Goal: Task Accomplishment & Management: Use online tool/utility

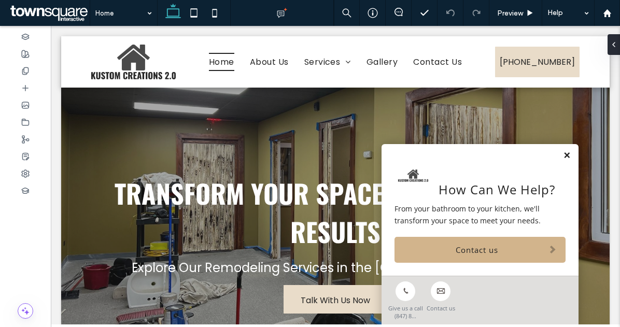
click at [563, 153] on link at bounding box center [567, 155] width 8 height 9
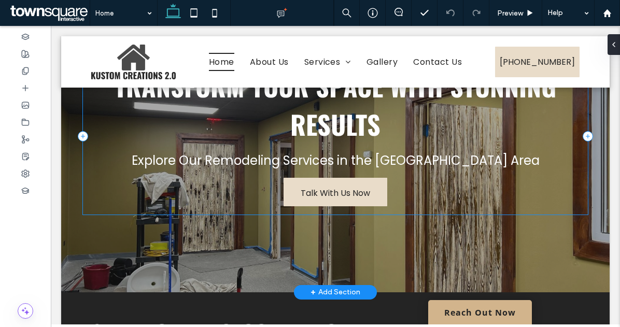
scroll to position [108, 0]
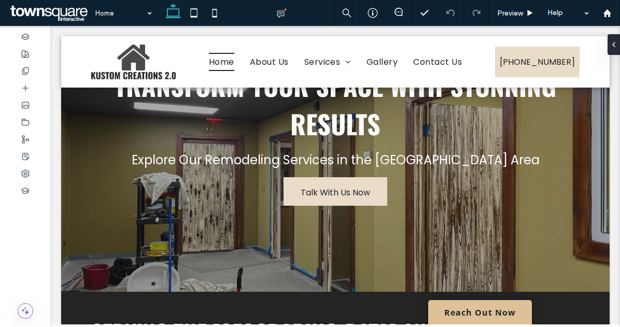
click at [463, 305] on link "Reach Out Now" at bounding box center [480, 312] width 104 height 24
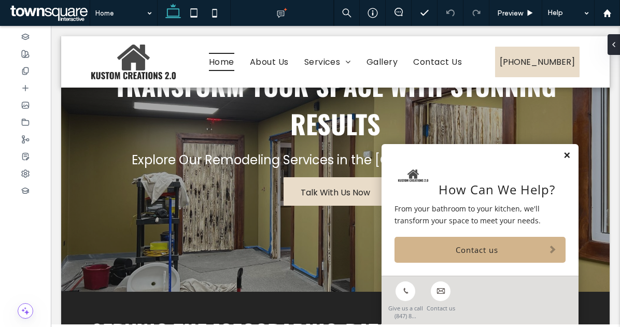
click at [563, 159] on link at bounding box center [567, 155] width 8 height 9
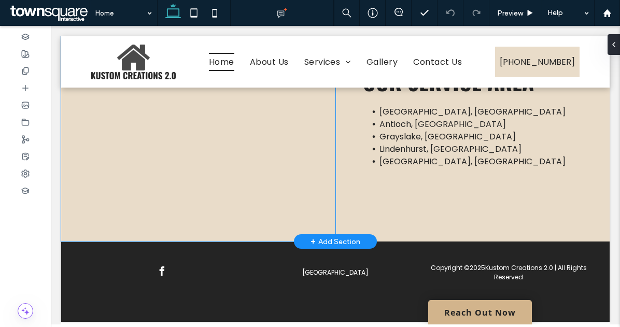
scroll to position [1910, 0]
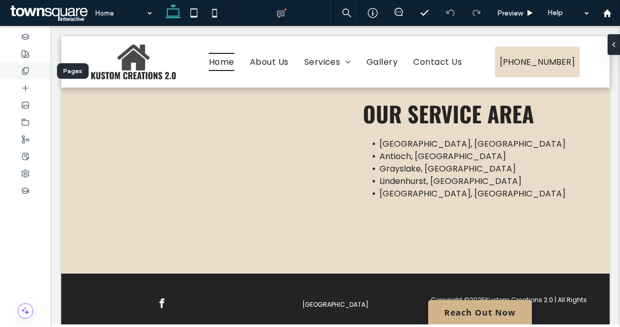
click at [27, 74] on icon at bounding box center [25, 71] width 8 height 8
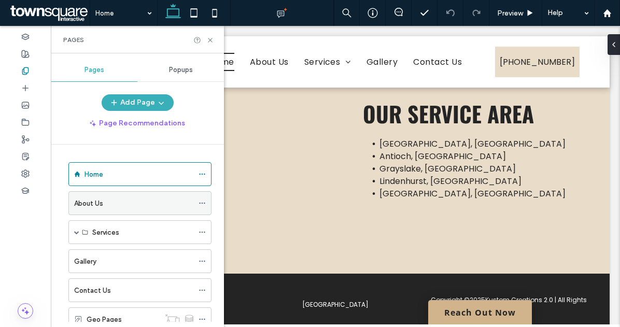
scroll to position [35, 0]
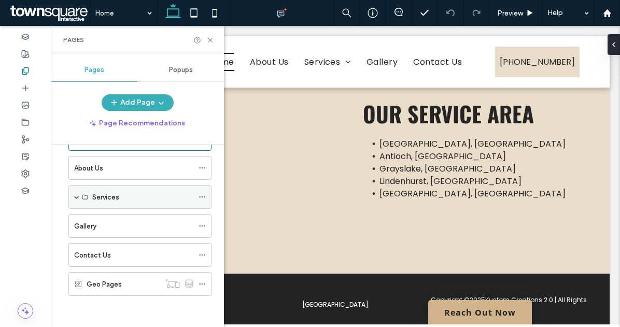
click at [75, 196] on span at bounding box center [76, 196] width 5 height 5
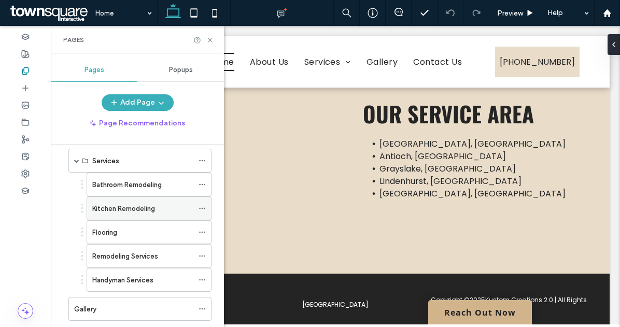
scroll to position [72, 0]
click at [202, 255] on icon at bounding box center [201, 255] width 7 height 7
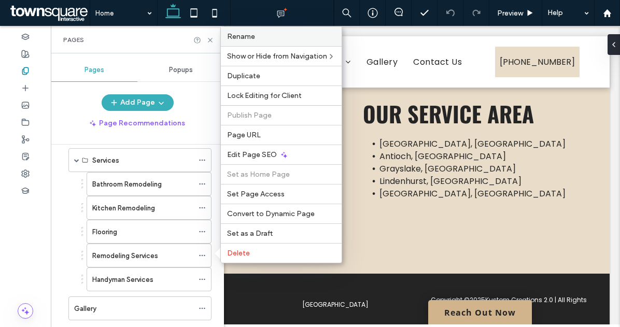
click at [271, 41] on div "Rename" at bounding box center [281, 36] width 121 height 19
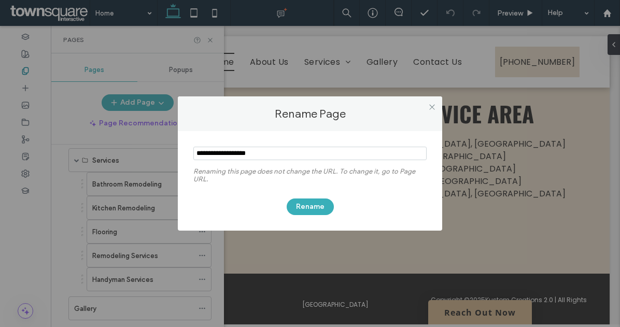
click at [273, 153] on input "notEmpty" at bounding box center [309, 153] width 233 height 13
type input "**********"
click at [322, 205] on button "Rename" at bounding box center [310, 206] width 47 height 17
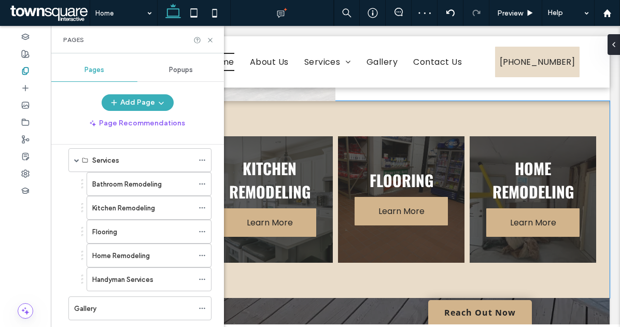
scroll to position [841, 0]
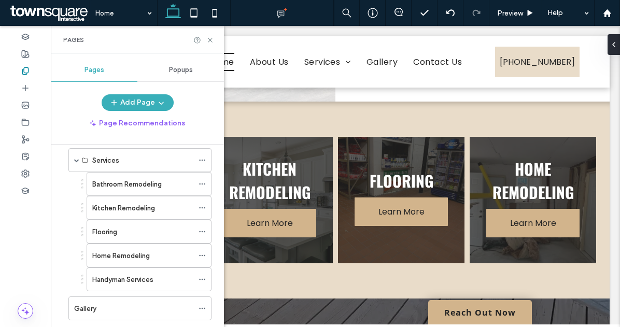
click at [215, 41] on div "Pages" at bounding box center [137, 39] width 173 height 27
click at [212, 41] on icon at bounding box center [210, 40] width 8 height 8
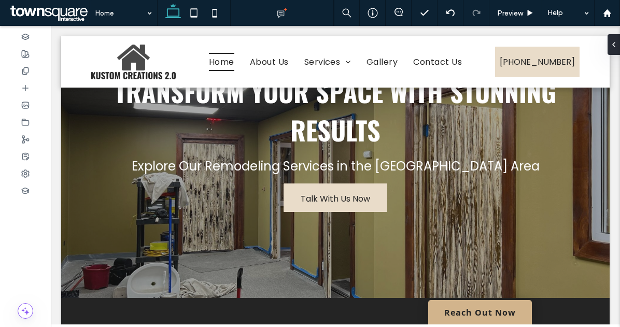
scroll to position [305, 0]
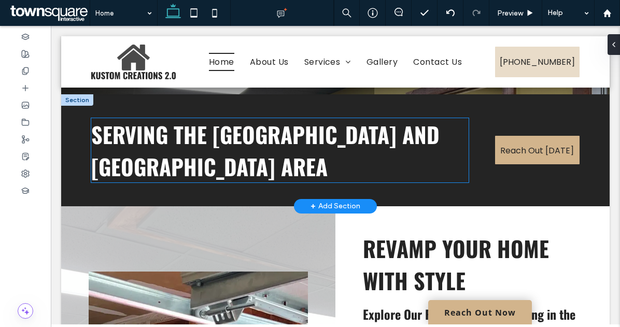
click at [390, 142] on span "Serving the greater lake villa and antioch area" at bounding box center [265, 150] width 348 height 64
click at [390, 142] on div "Serving the greater lake villa and antioch area" at bounding box center [279, 150] width 377 height 64
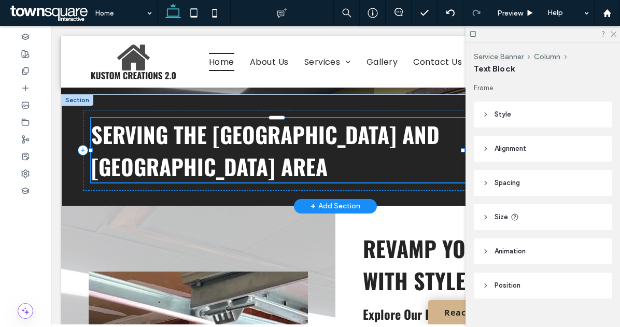
click at [366, 148] on span "Serving the greater lake villa and antioch area" at bounding box center [265, 150] width 348 height 64
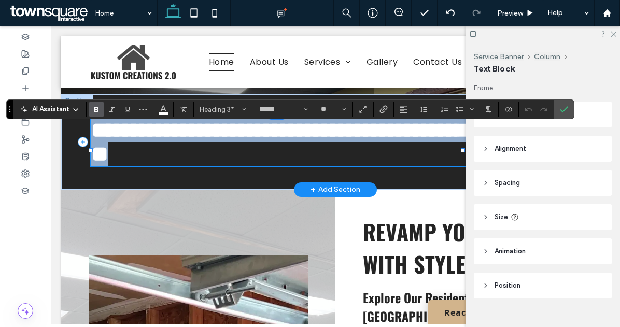
click at [398, 148] on span "**********" at bounding box center [278, 142] width 374 height 46
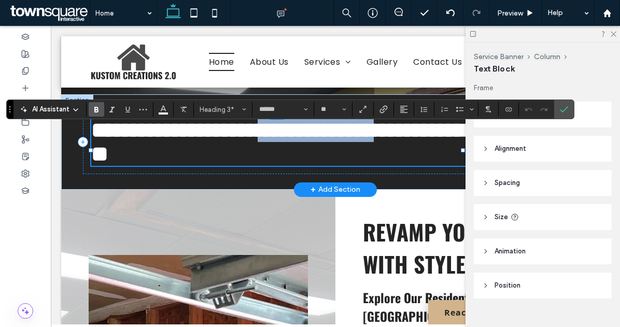
drag, startPoint x: 435, startPoint y: 147, endPoint x: 299, endPoint y: 153, distance: 135.9
click at [299, 153] on span "**********" at bounding box center [278, 142] width 374 height 46
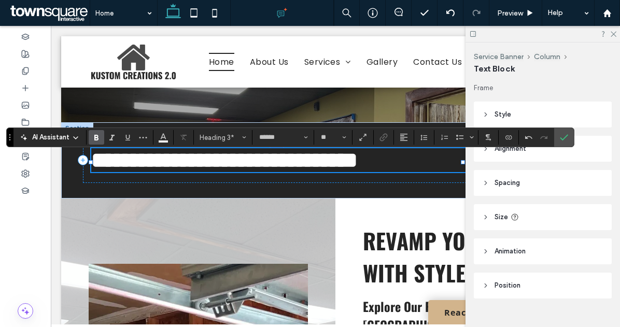
scroll to position [277, 0]
click at [611, 33] on icon at bounding box center [612, 33] width 7 height 7
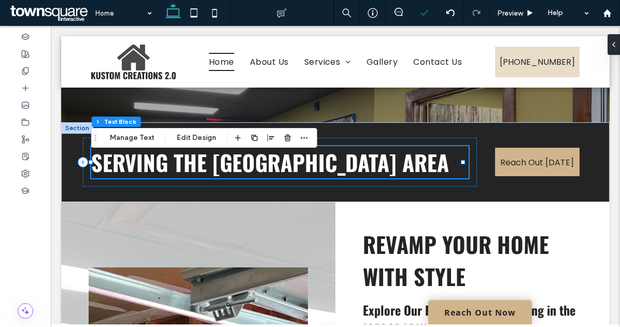
scroll to position [513, 0]
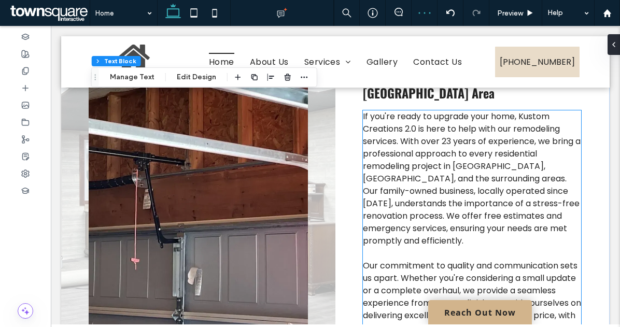
click at [509, 179] on span "If you're ready to upgrade your home, Kustom Creations 2.0 is here to help with…" at bounding box center [472, 178] width 218 height 136
click at [509, 179] on div "If you're ready to upgrade your home, Kustom Creations 2.0 is here to help with…" at bounding box center [472, 240] width 218 height 261
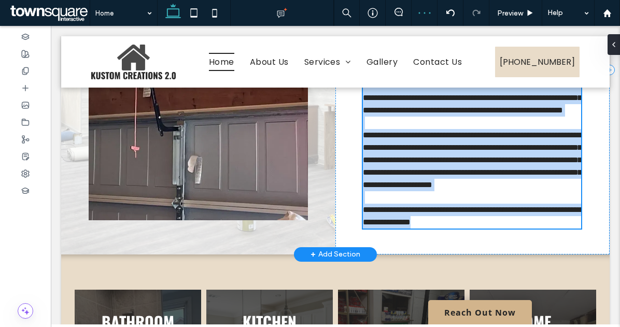
type input "*******"
type input "**"
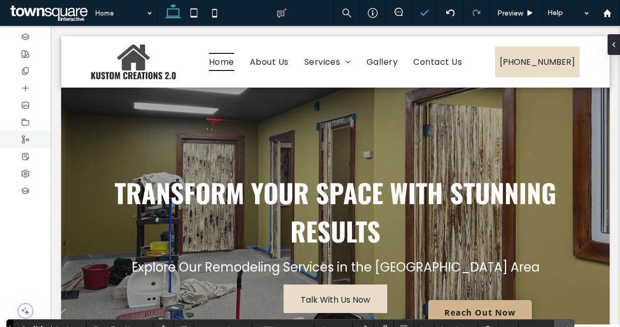
scroll to position [488, 0]
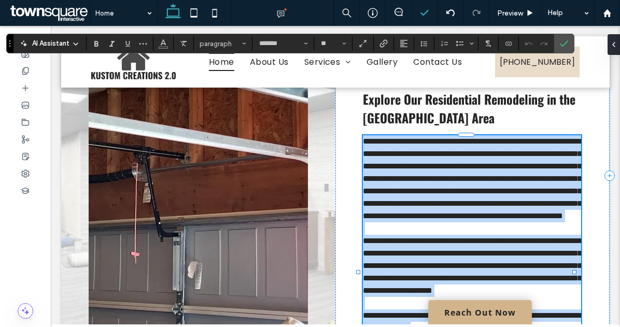
click at [447, 195] on span "**********" at bounding box center [472, 178] width 219 height 82
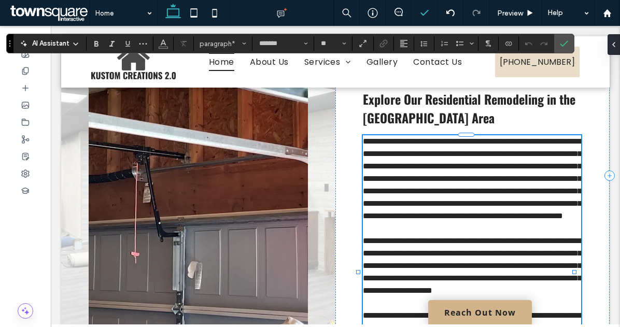
click at [446, 175] on span "**********" at bounding box center [472, 178] width 219 height 82
click at [28, 72] on use at bounding box center [25, 70] width 6 height 7
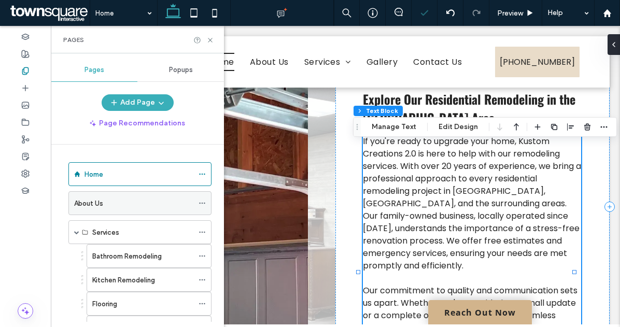
click at [125, 202] on div "About Us" at bounding box center [133, 203] width 119 height 11
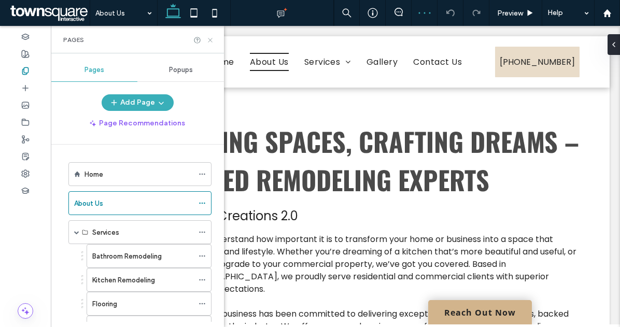
click at [211, 41] on icon at bounding box center [210, 40] width 8 height 8
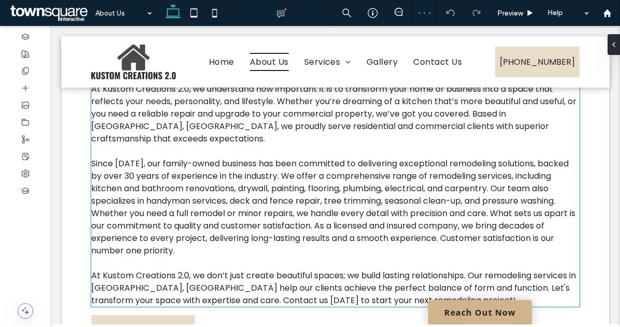
scroll to position [152, 0]
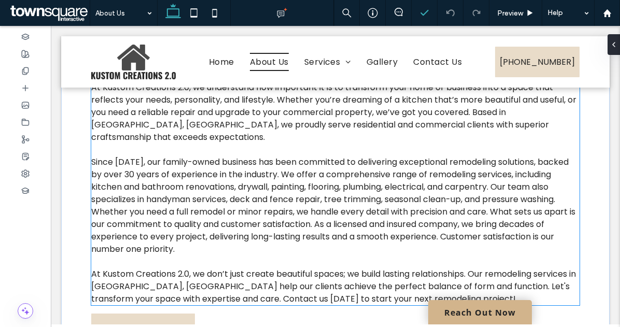
click at [141, 151] on p at bounding box center [335, 150] width 488 height 12
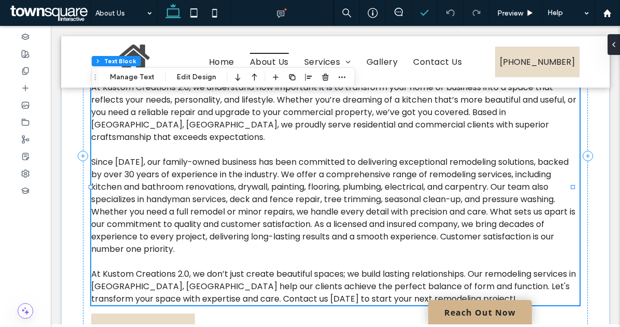
click at [137, 161] on span "Since 2011, our family-owned business has been committed to delivering exceptio…" at bounding box center [333, 205] width 484 height 99
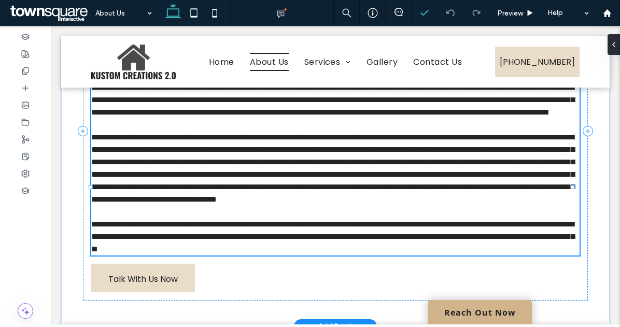
type input "*******"
type input "**"
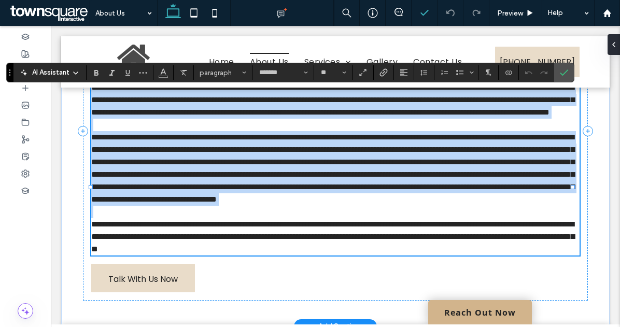
click at [131, 173] on span "**********" at bounding box center [332, 168] width 483 height 70
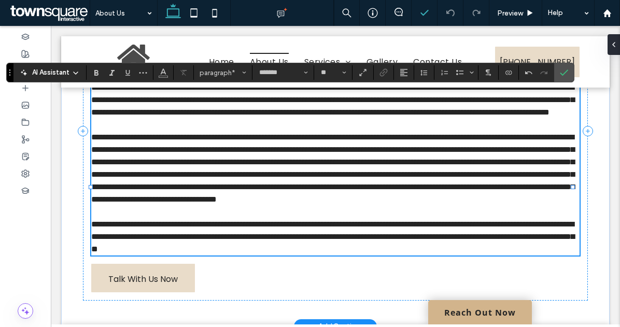
click at [145, 181] on span "**********" at bounding box center [332, 168] width 483 height 70
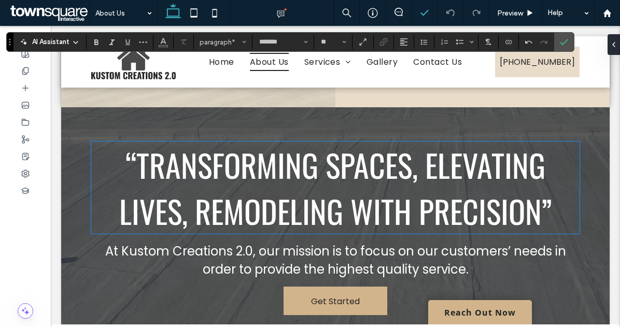
scroll to position [862, 0]
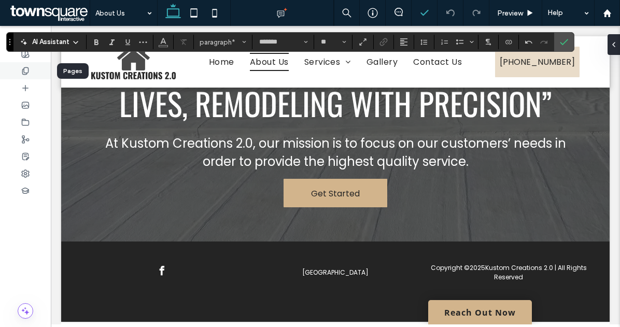
click at [28, 75] on icon at bounding box center [25, 71] width 8 height 8
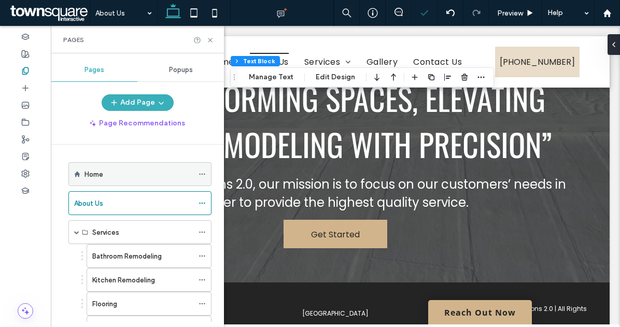
click at [104, 176] on div "Home" at bounding box center [138, 174] width 109 height 11
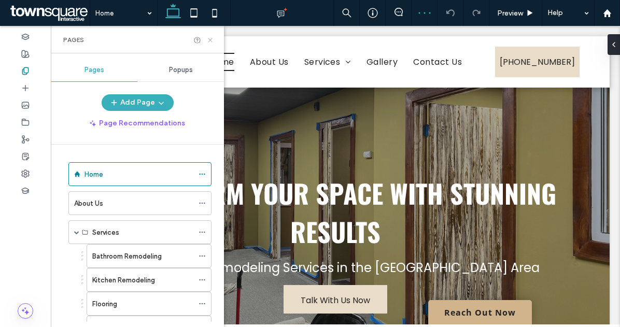
click at [210, 40] on use at bounding box center [210, 40] width 4 height 4
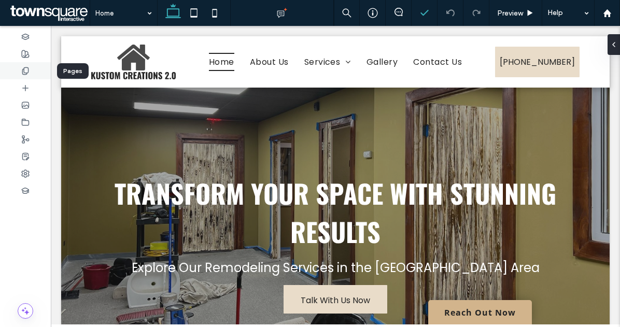
click at [29, 70] on icon at bounding box center [25, 71] width 8 height 8
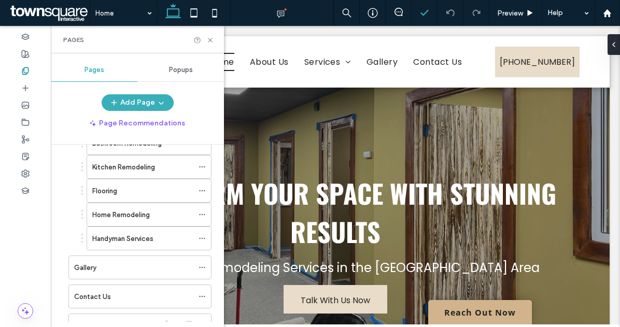
scroll to position [146, 0]
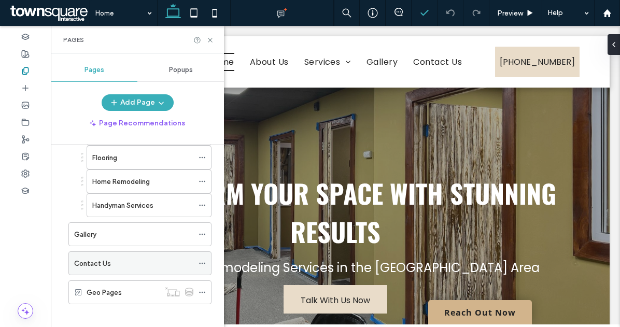
click at [101, 266] on label "Contact Us" at bounding box center [92, 263] width 37 height 18
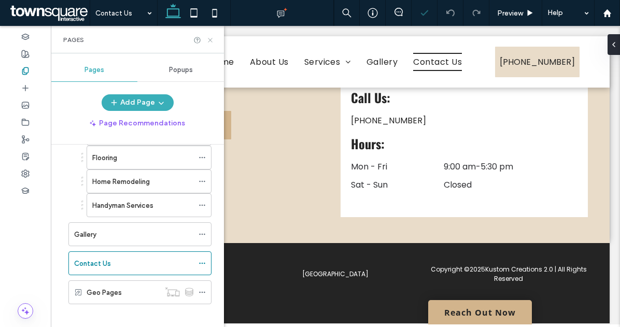
click at [210, 39] on icon at bounding box center [210, 40] width 8 height 8
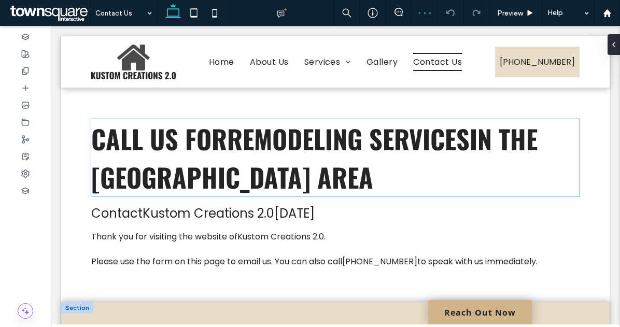
scroll to position [74, 0]
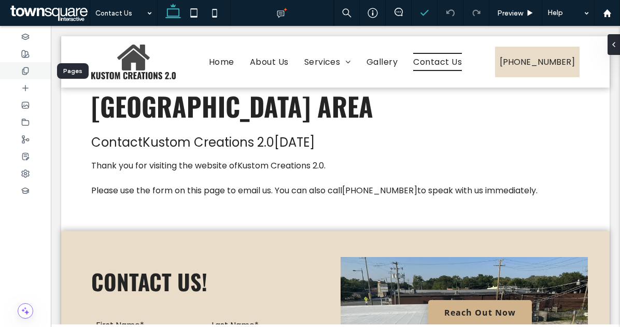
click at [30, 71] on div at bounding box center [25, 70] width 51 height 17
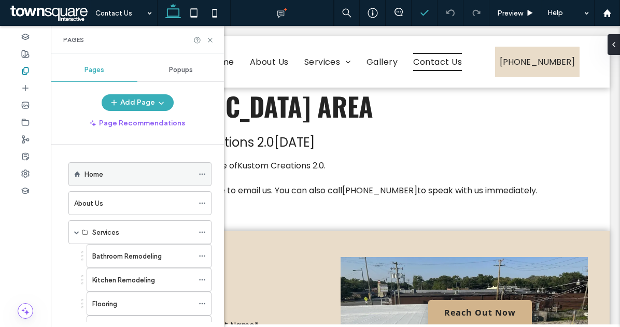
click at [108, 178] on div "Home" at bounding box center [138, 174] width 109 height 11
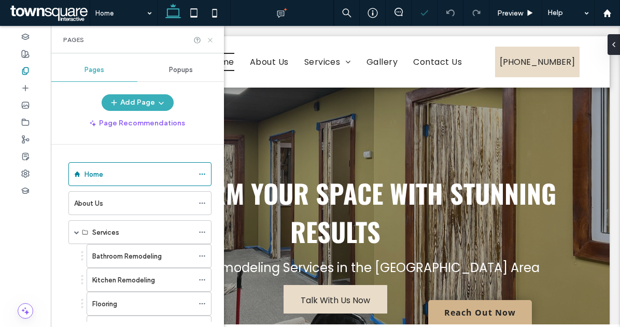
click at [210, 40] on use at bounding box center [210, 40] width 4 height 4
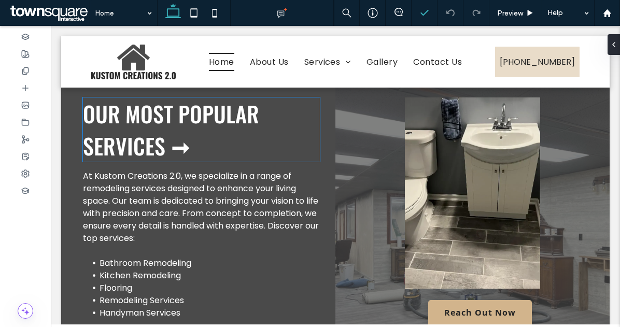
scroll to position [1214, 0]
click at [263, 161] on h3 "Our Most Popular Services ➞" at bounding box center [201, 129] width 237 height 64
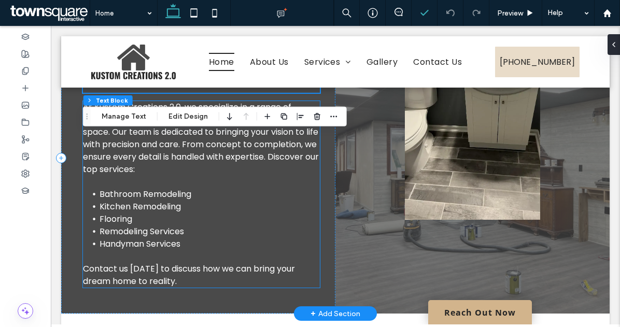
scroll to position [1190, 0]
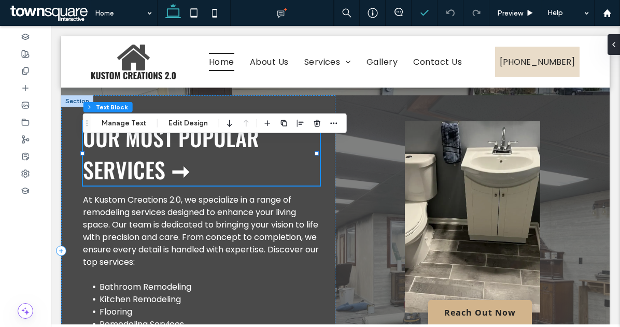
click at [240, 185] on h3 "Our Most Popular Services ➞" at bounding box center [201, 153] width 237 height 64
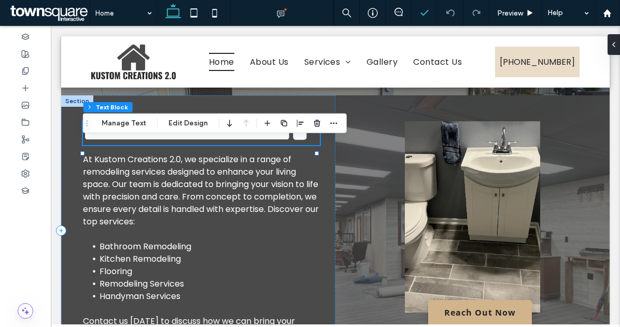
click at [240, 145] on h3 "**********" at bounding box center [201, 133] width 237 height 24
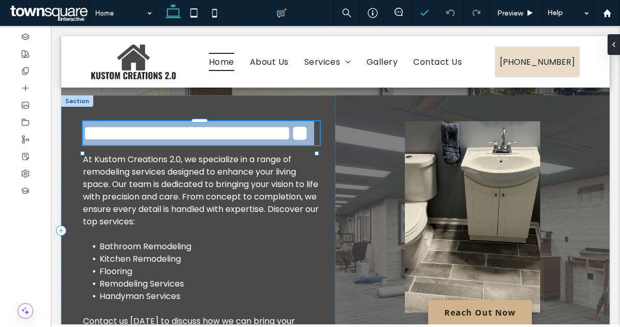
type input "******"
type input "**"
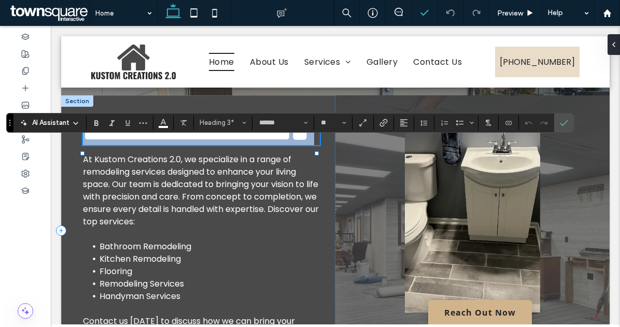
click at [240, 145] on h3 "**********" at bounding box center [201, 133] width 237 height 24
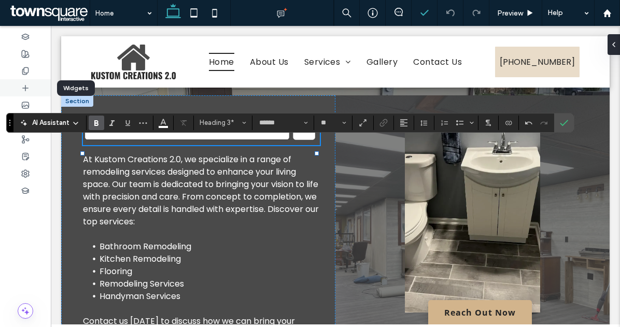
click at [25, 87] on use at bounding box center [25, 87] width 5 height 5
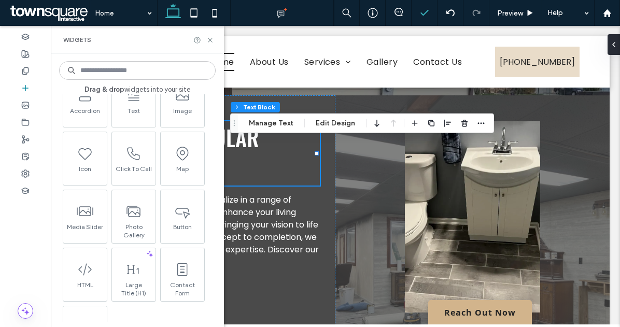
scroll to position [191, 0]
click at [187, 216] on icon at bounding box center [181, 209] width 17 height 17
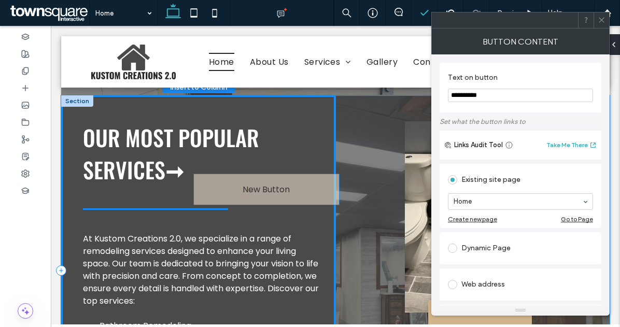
drag, startPoint x: 187, startPoint y: 226, endPoint x: 296, endPoint y: 189, distance: 116.2
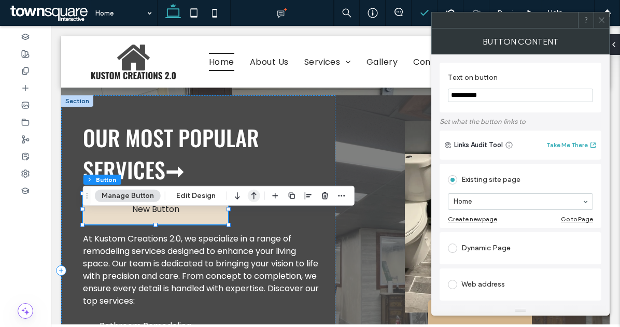
click at [250, 195] on icon "button" at bounding box center [254, 196] width 12 height 19
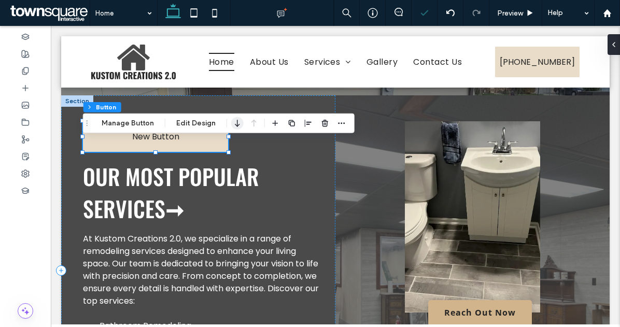
click at [235, 120] on icon "button" at bounding box center [237, 123] width 12 height 19
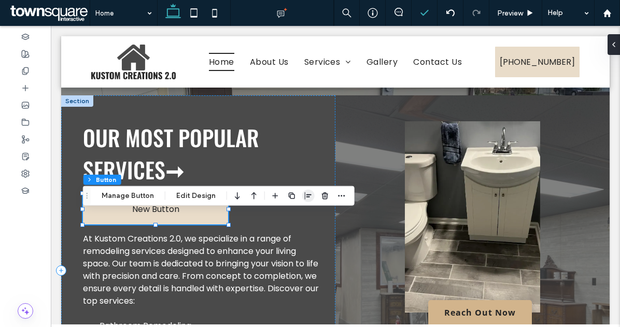
click at [306, 196] on icon "button" at bounding box center [308, 196] width 8 height 8
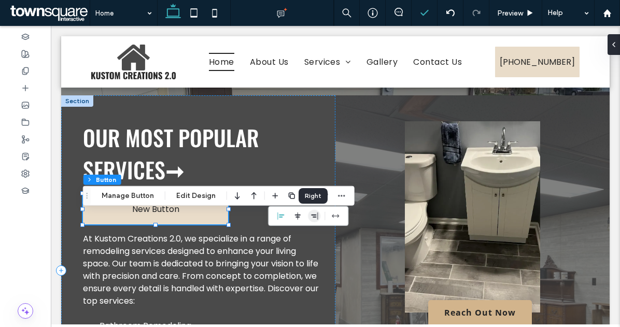
click at [314, 212] on icon "flex-end" at bounding box center [314, 216] width 8 height 8
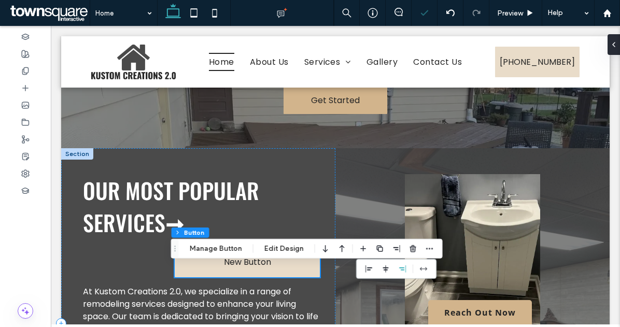
scroll to position [1138, 0]
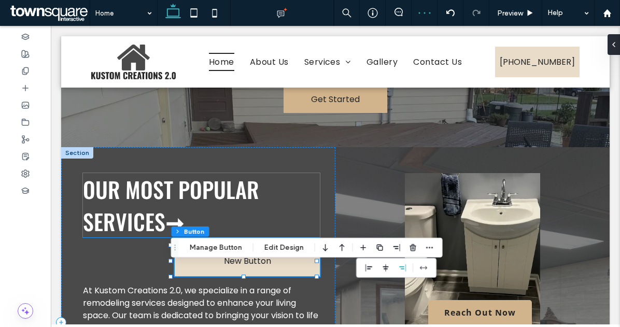
click at [286, 221] on h3 "Our Most Popular Services ➞" at bounding box center [201, 205] width 237 height 64
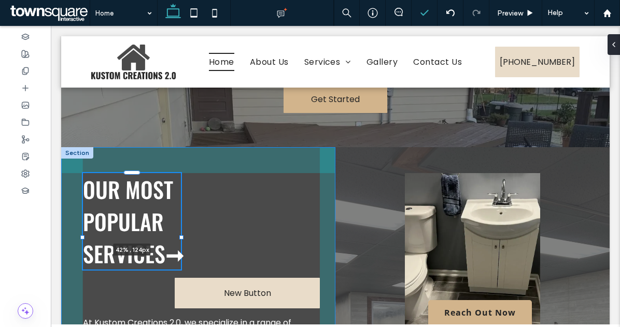
drag, startPoint x: 316, startPoint y: 224, endPoint x: 176, endPoint y: 242, distance: 140.6
click at [83, 174] on div at bounding box center [83, 173] width 1 height 1
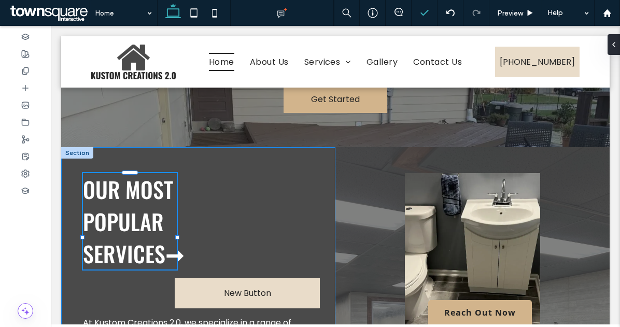
type input "**"
type input "****"
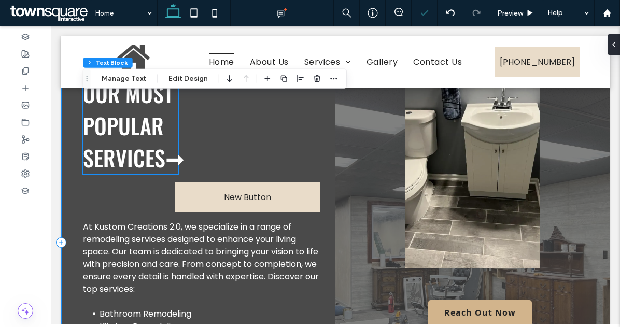
scroll to position [1234, 0]
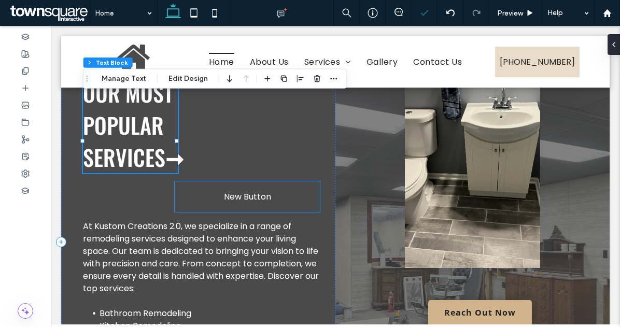
click at [243, 203] on span "New Button" at bounding box center [247, 196] width 47 height 13
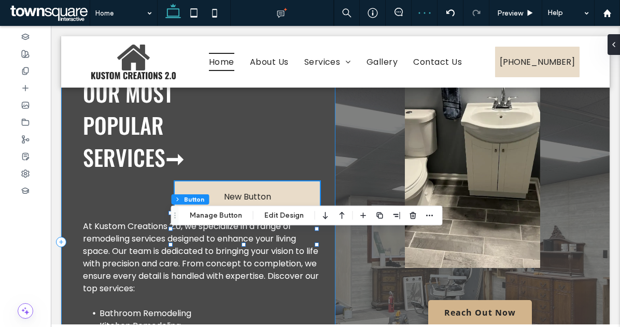
drag, startPoint x: 254, startPoint y: 236, endPoint x: 261, endPoint y: 147, distance: 89.4
click at [261, 147] on div "Our Most Popular Services ➞ New Button At Kustom Creations 2.0, we specialize i…" at bounding box center [198, 242] width 274 height 382
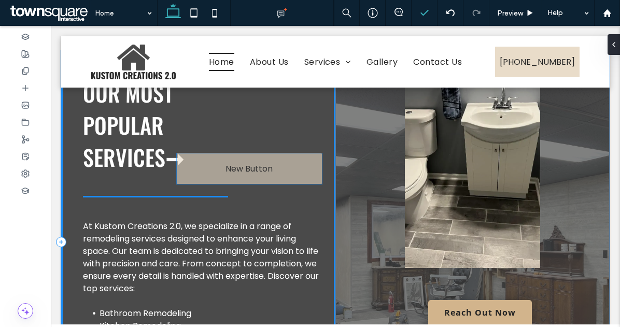
type input "**"
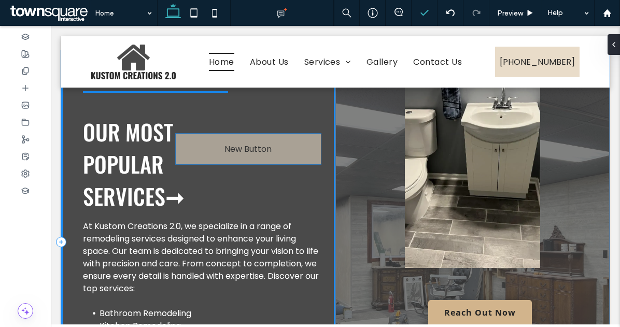
drag, startPoint x: 278, startPoint y: 253, endPoint x: 282, endPoint y: 155, distance: 98.0
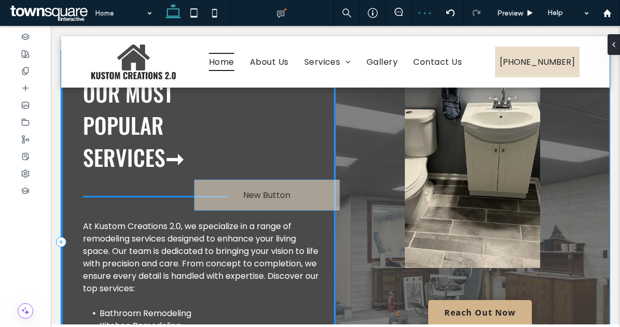
drag, startPoint x: 194, startPoint y: 119, endPoint x: 305, endPoint y: 203, distance: 139.5
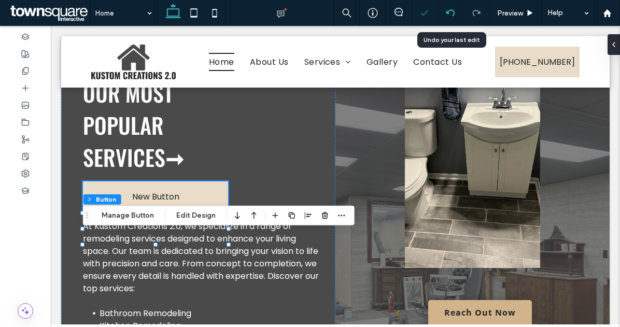
click at [446, 14] on icon at bounding box center [450, 13] width 8 height 8
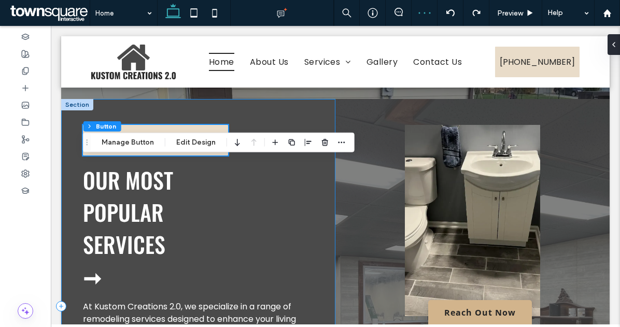
type input "**"
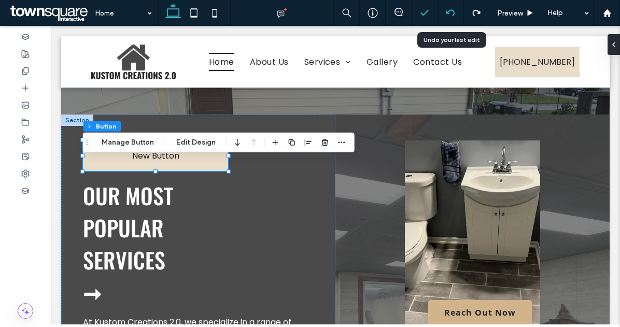
click at [451, 12] on icon at bounding box center [450, 13] width 8 height 8
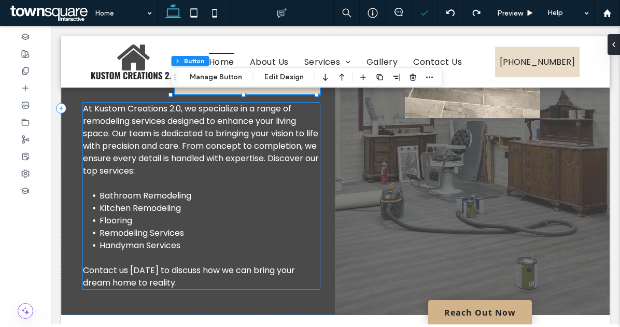
type input "**"
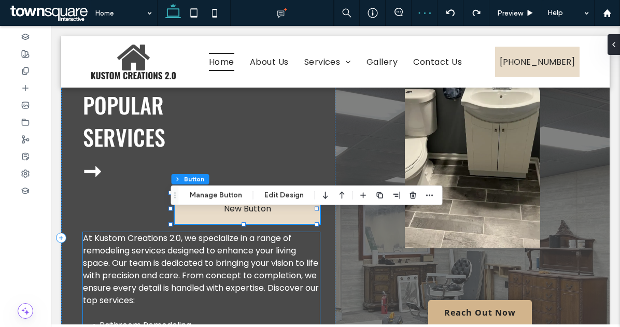
scroll to position [1255, 0]
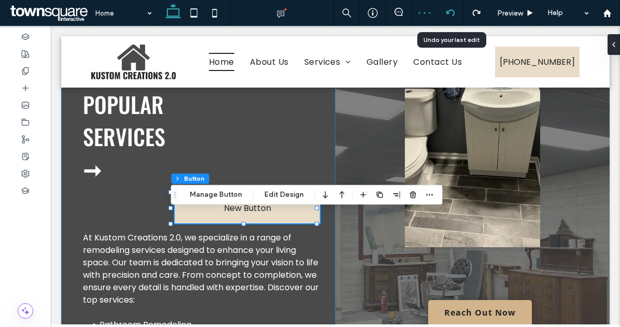
click at [451, 8] on div at bounding box center [450, 13] width 26 height 26
click at [450, 11] on icon at bounding box center [450, 13] width 8 height 8
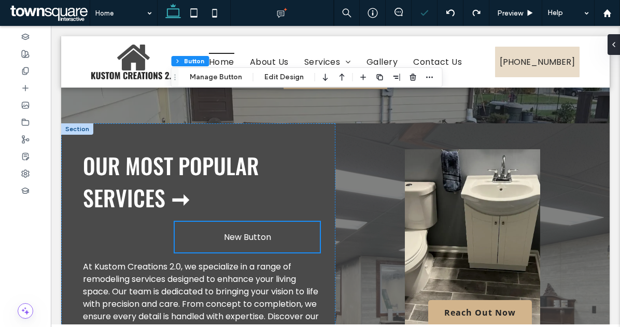
type input "**"
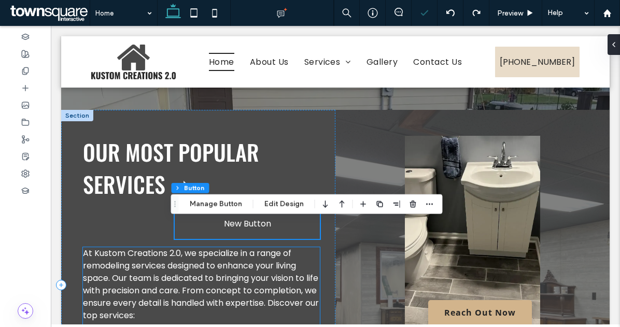
scroll to position [1151, 0]
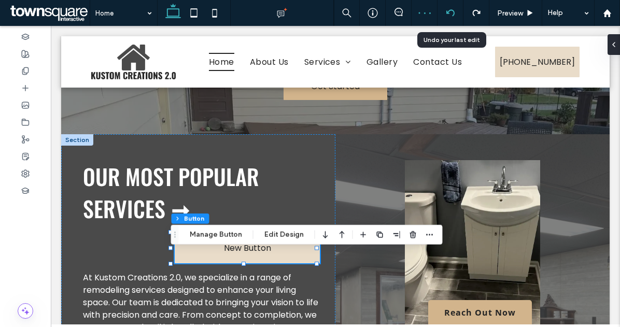
click at [452, 10] on use at bounding box center [450, 12] width 8 height 7
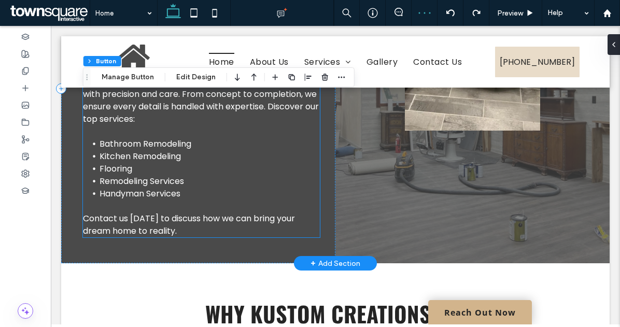
type input "**"
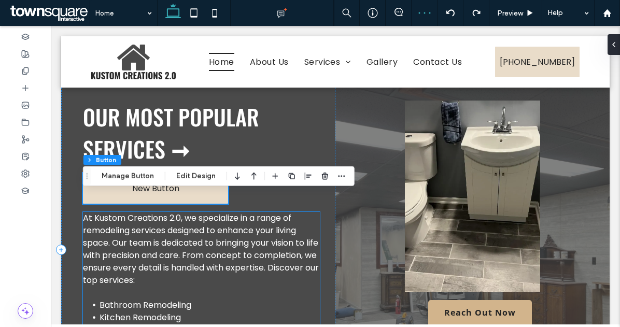
scroll to position [1209, 0]
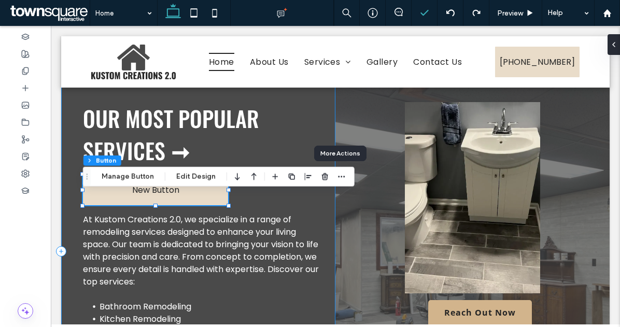
click at [321, 195] on div "Our Most Popular Services ➞ New Button At Kustom Creations 2.0, we specialize i…" at bounding box center [198, 251] width 274 height 350
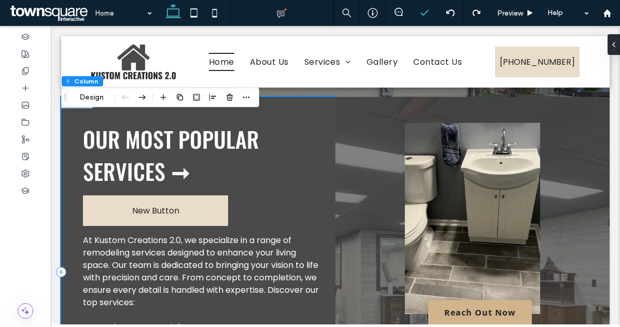
scroll to position [1190, 0]
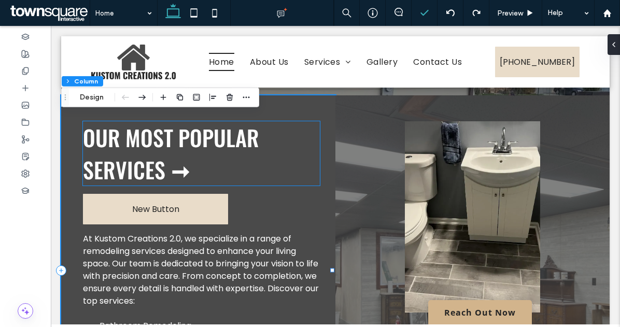
click at [238, 185] on h3 "Our Most Popular Services ➞" at bounding box center [201, 153] width 237 height 64
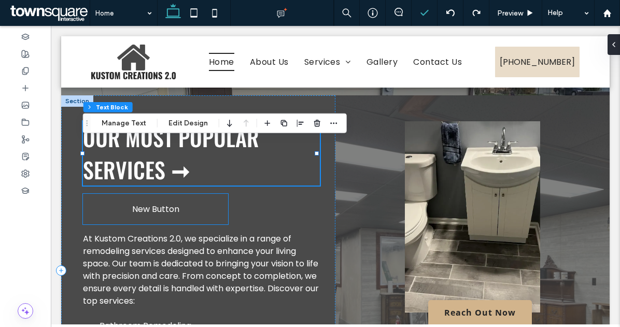
click at [193, 224] on link "New Button" at bounding box center [155, 209] width 145 height 31
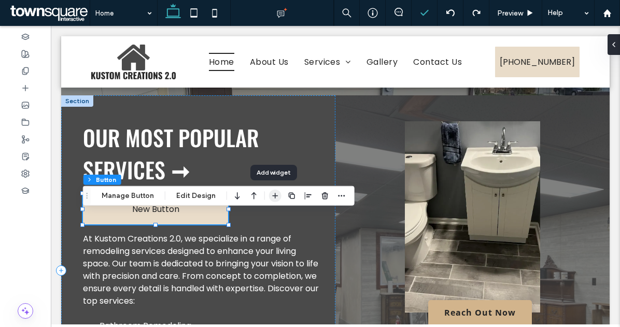
click at [272, 197] on icon "button" at bounding box center [275, 196] width 8 height 8
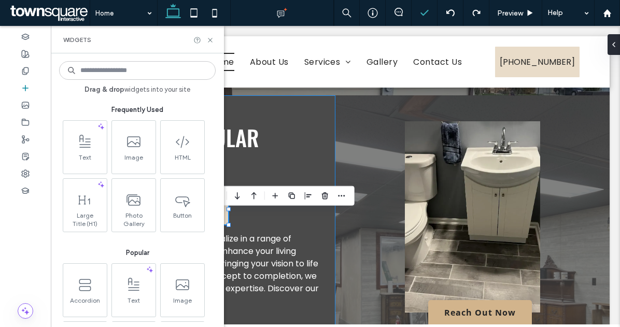
click at [288, 237] on div "Our Most Popular Services ➞ New Button At Kustom Creations 2.0, we specialize i…" at bounding box center [198, 270] width 274 height 350
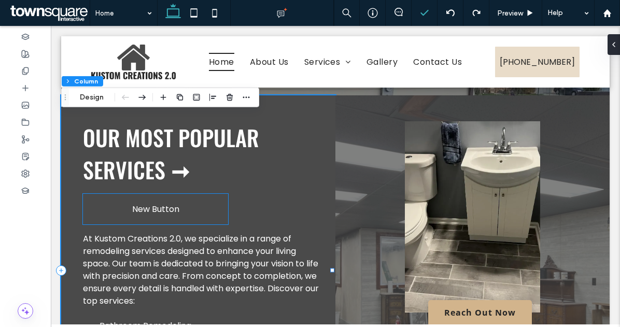
click at [205, 224] on link "New Button" at bounding box center [155, 209] width 145 height 31
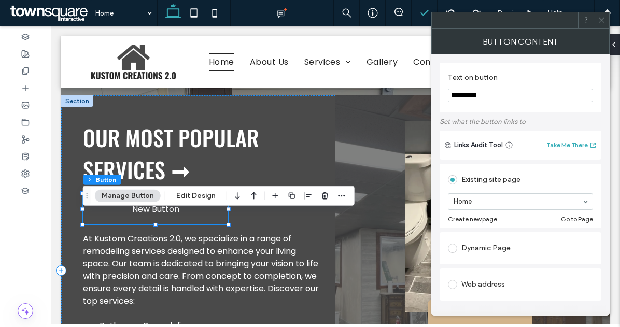
click at [170, 216] on span "New Button" at bounding box center [155, 209] width 47 height 13
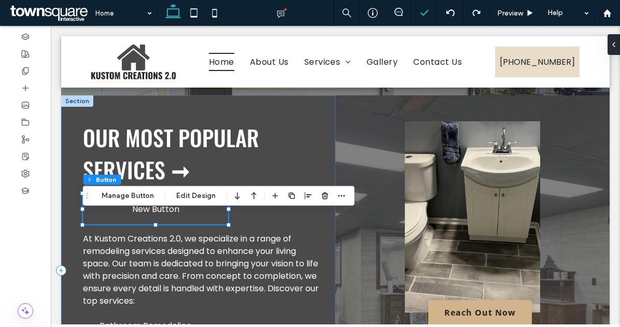
click at [171, 216] on span "New Button" at bounding box center [155, 209] width 47 height 13
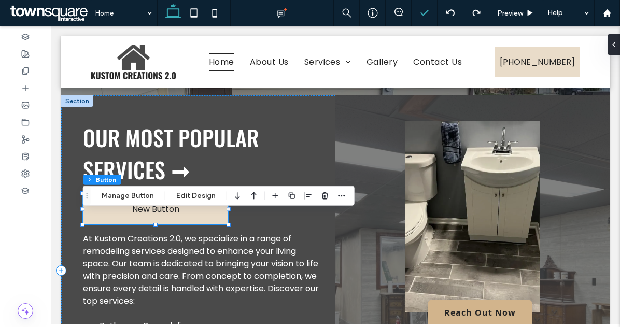
click at [280, 234] on div "Our Most Popular Services ➞ New Button At Kustom Creations 2.0, we specialize i…" at bounding box center [198, 270] width 274 height 350
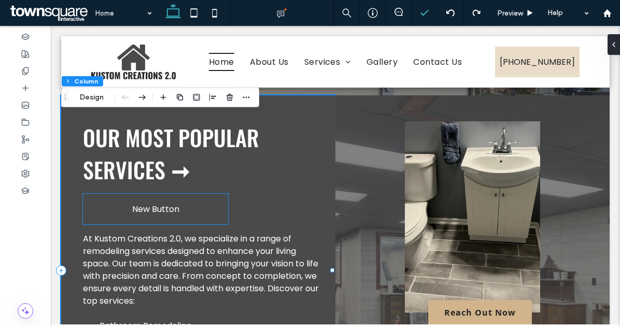
click at [205, 224] on link "New Button" at bounding box center [155, 209] width 145 height 31
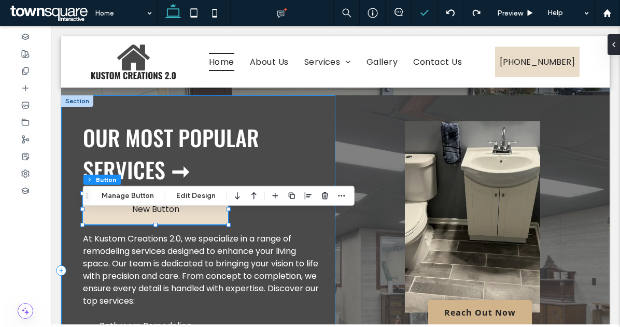
click at [256, 227] on div "Our Most Popular Services ➞ New Button At Kustom Creations 2.0, we specialize i…" at bounding box center [198, 270] width 274 height 350
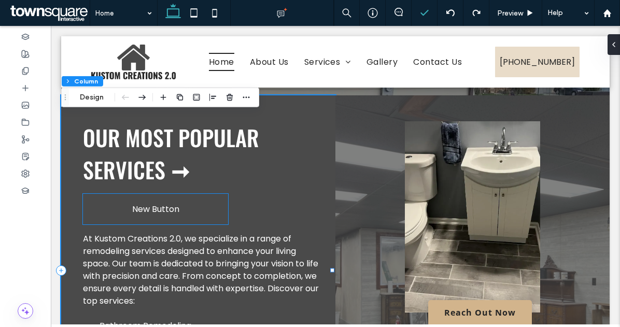
click at [180, 224] on link "New Button" at bounding box center [155, 209] width 145 height 31
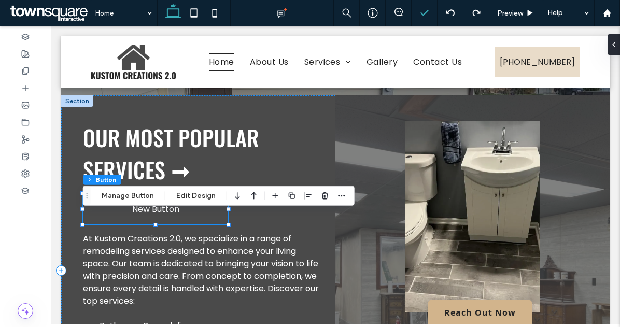
type input "**"
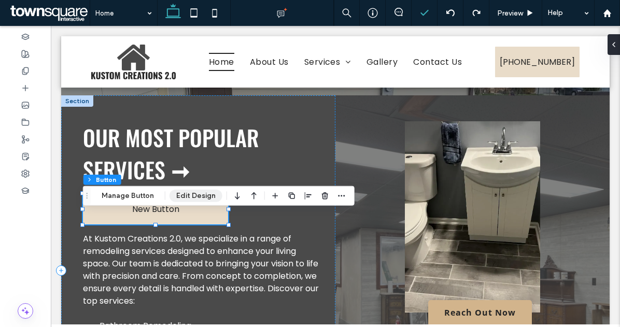
click at [199, 195] on button "Edit Design" at bounding box center [195, 196] width 53 height 12
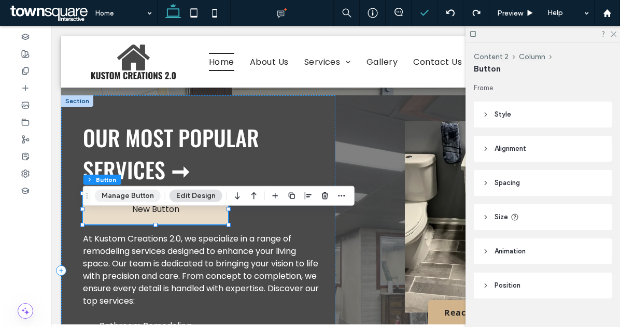
click at [142, 195] on button "Manage Button" at bounding box center [128, 196] width 66 height 12
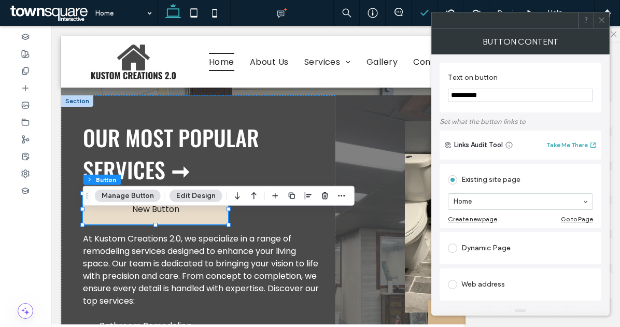
click at [498, 97] on input "**********" at bounding box center [520, 95] width 145 height 13
type input "**********"
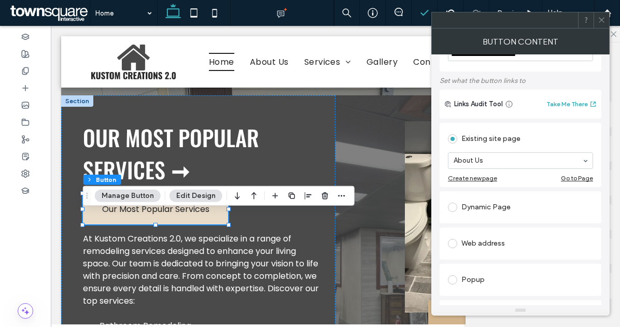
scroll to position [41, 0]
click at [292, 227] on div "Our Most Popular Services ➞ Our Most Popular Services At Kustom Creations 2.0, …" at bounding box center [198, 270] width 274 height 350
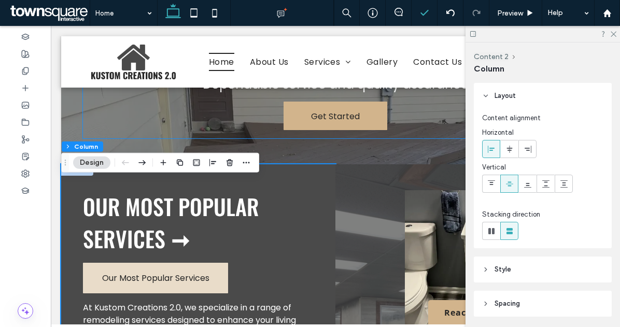
scroll to position [1126, 0]
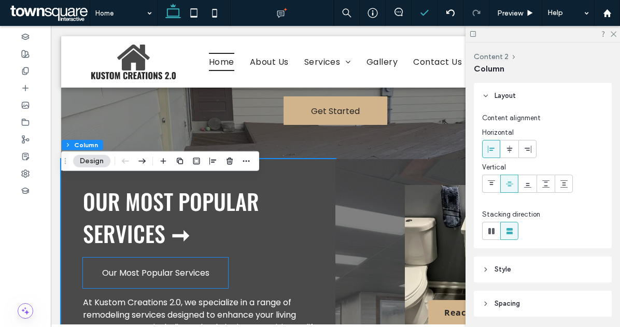
click at [220, 288] on link "Our Most Popular Services" at bounding box center [155, 273] width 145 height 31
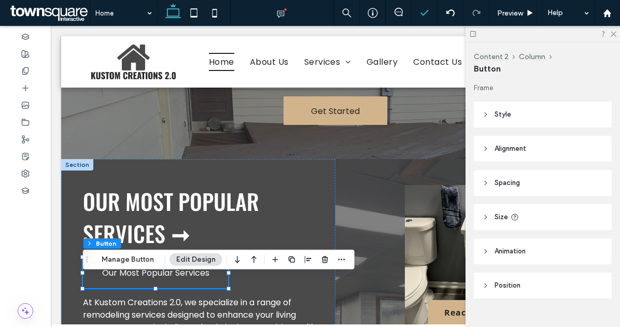
type input "**"
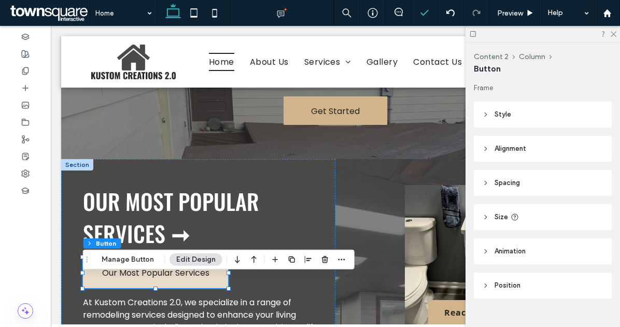
click at [531, 116] on header "Style" at bounding box center [543, 115] width 138 height 26
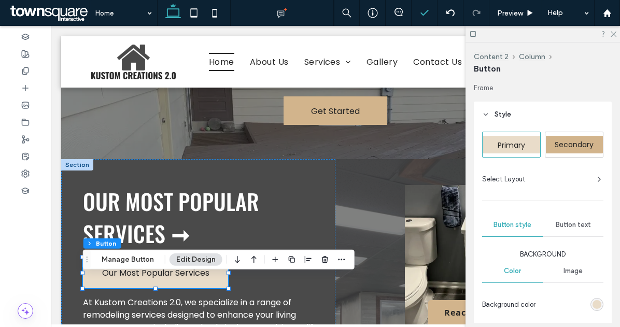
scroll to position [61, 0]
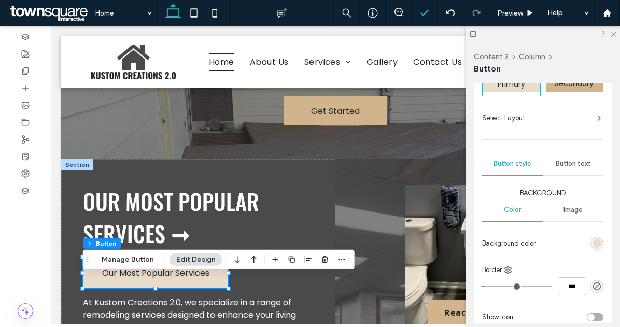
click at [592, 243] on div "rgb(233, 220, 201)" at bounding box center [596, 243] width 9 height 9
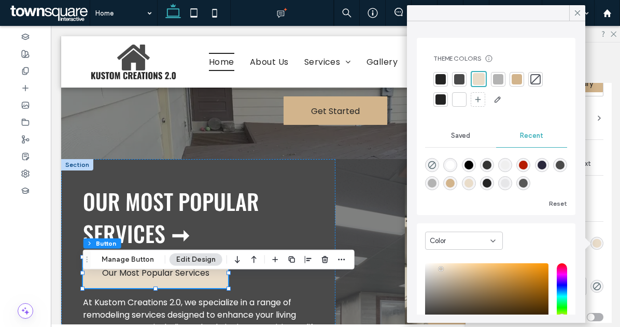
click at [518, 83] on div at bounding box center [516, 79] width 10 height 10
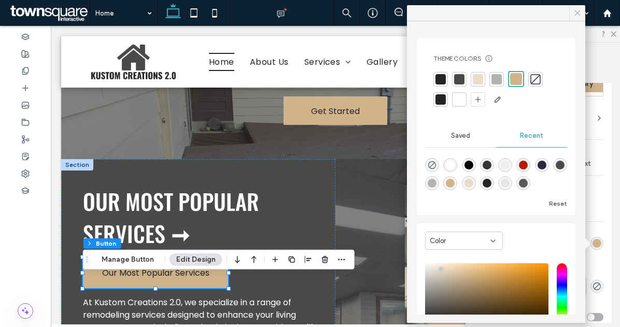
click at [582, 9] on div at bounding box center [577, 13] width 16 height 16
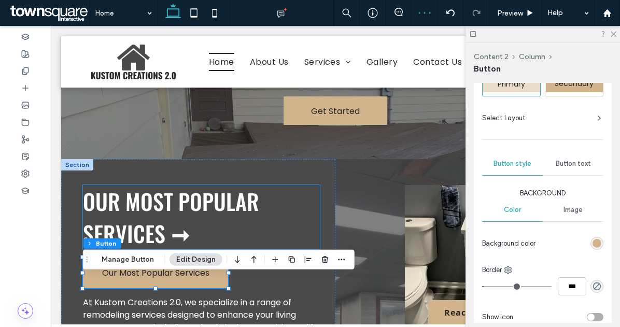
click at [243, 211] on span "Our Most Popular Services" at bounding box center [171, 217] width 176 height 64
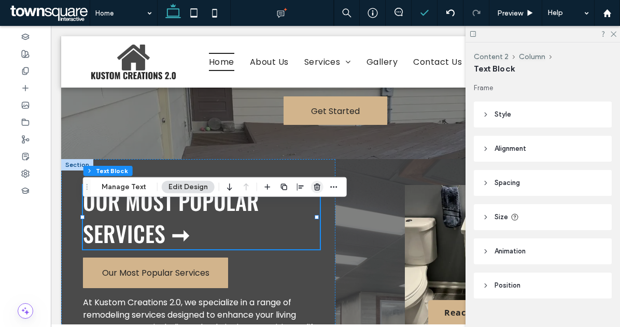
click at [313, 187] on icon "button" at bounding box center [317, 187] width 8 height 8
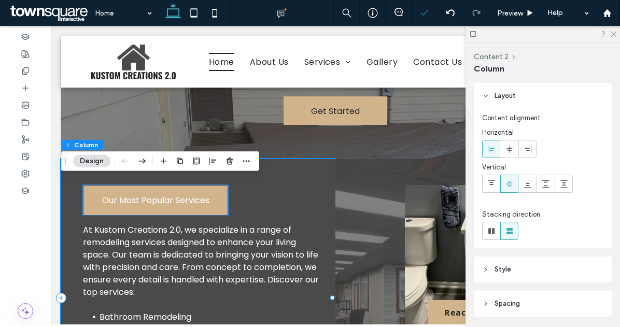
click at [208, 207] on span "Our Most Popular Services" at bounding box center [155, 200] width 107 height 13
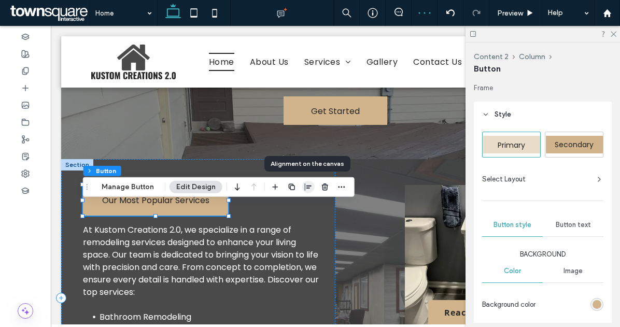
click at [308, 187] on icon "button" at bounding box center [308, 187] width 8 height 8
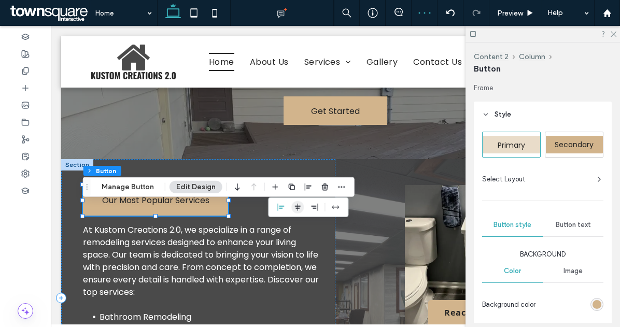
click at [295, 208] on use "center" at bounding box center [298, 207] width 6 height 7
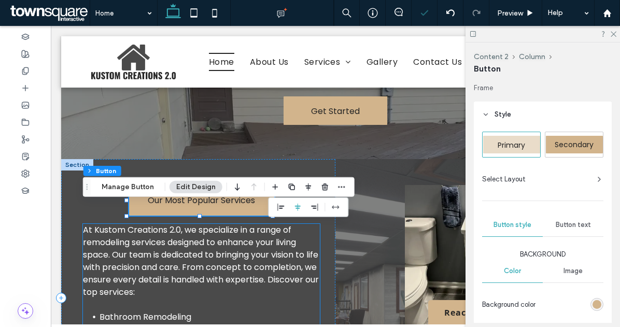
click at [297, 265] on span "At Kustom Creations 2.0, we specialize in a range of remodeling services design…" at bounding box center [201, 261] width 236 height 74
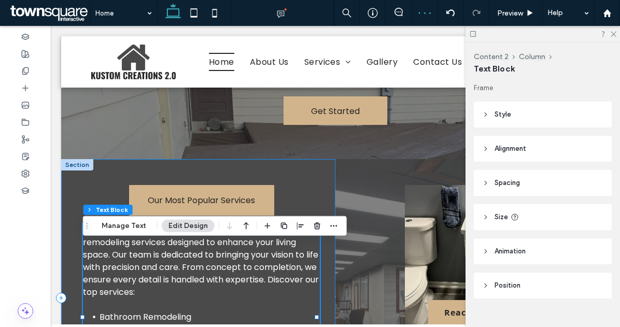
click at [310, 195] on div "Our Most Popular Services At Kustom Creations 2.0, we specialize in a range of …" at bounding box center [198, 297] width 274 height 277
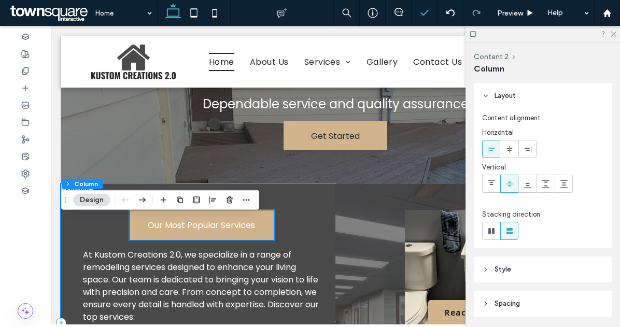
scroll to position [1102, 0]
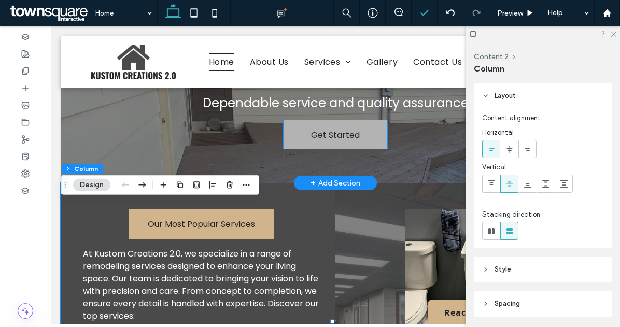
click at [365, 149] on link "Get Started" at bounding box center [335, 134] width 104 height 28
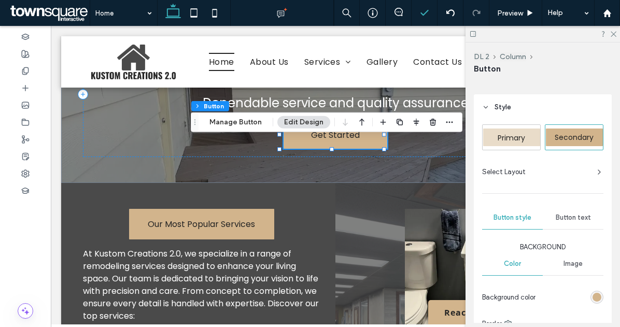
scroll to position [8, 0]
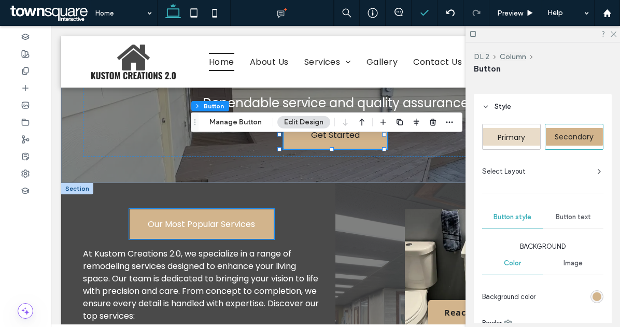
click at [263, 238] on link "Our Most Popular Services" at bounding box center [201, 224] width 145 height 31
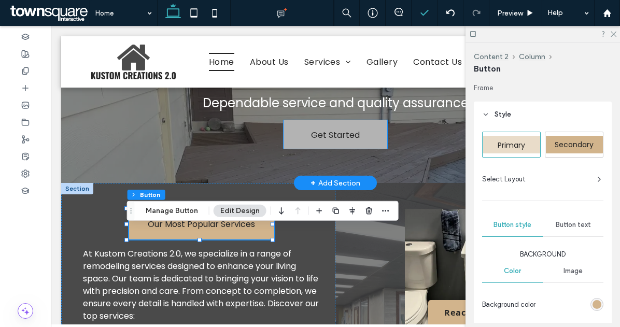
click at [368, 146] on link "Get Started" at bounding box center [335, 134] width 104 height 28
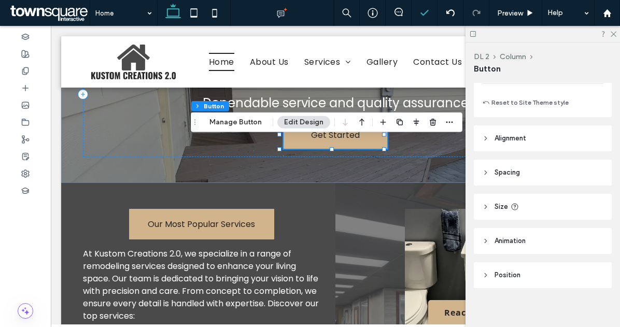
scroll to position [341, 0]
click at [486, 241] on use at bounding box center [485, 241] width 2 height 4
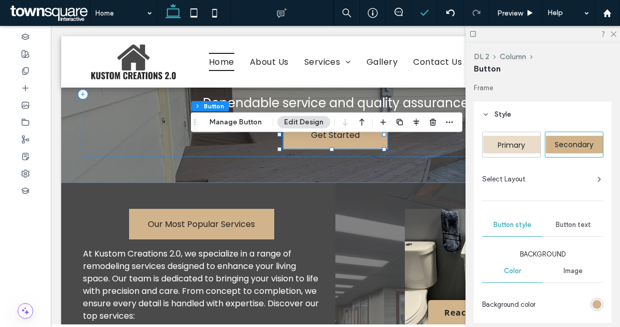
scroll to position [0, 0]
click at [589, 177] on div "Select Layout" at bounding box center [542, 179] width 121 height 10
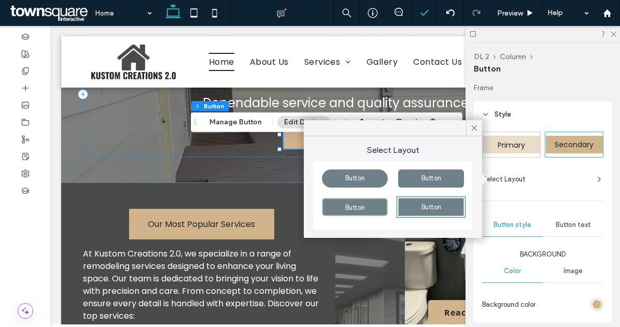
click at [589, 177] on div "Select Layout" at bounding box center [542, 179] width 121 height 10
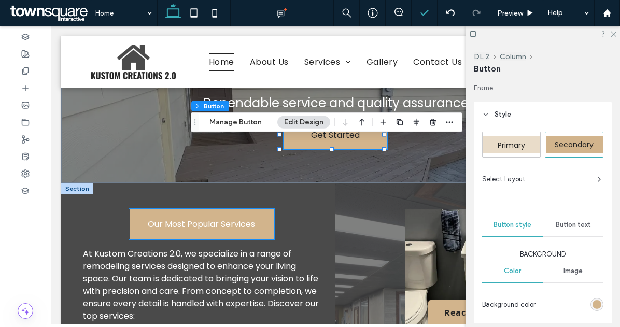
click at [265, 237] on link "Our Most Popular Services" at bounding box center [201, 224] width 145 height 31
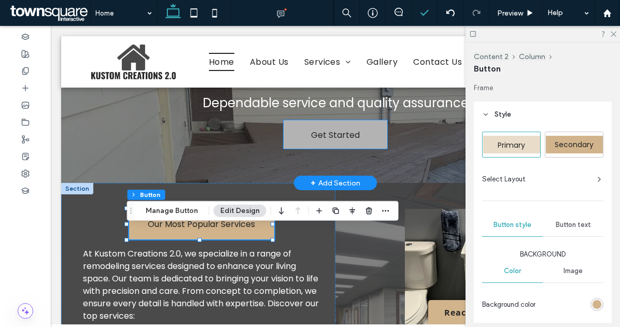
click at [345, 150] on span "Get Started" at bounding box center [335, 135] width 49 height 30
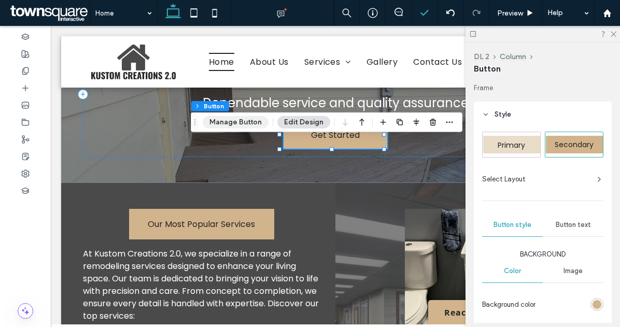
click at [241, 121] on button "Manage Button" at bounding box center [236, 122] width 66 height 12
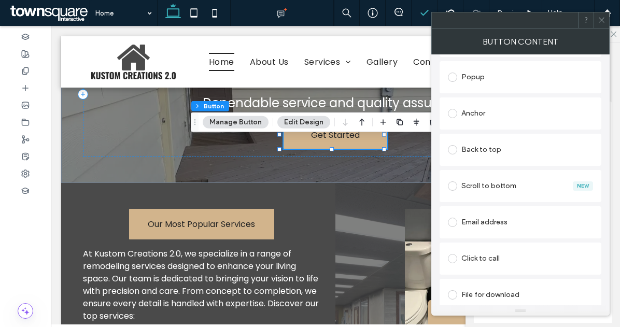
scroll to position [250, 0]
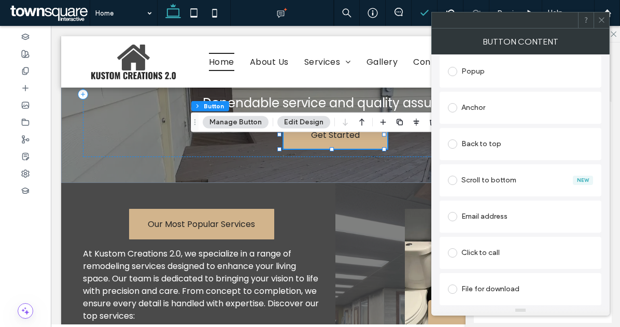
click at [601, 20] on icon at bounding box center [601, 20] width 8 height 8
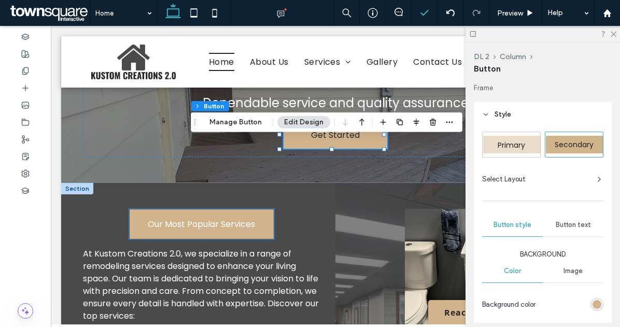
click at [233, 231] on span "Our Most Popular Services" at bounding box center [201, 224] width 107 height 13
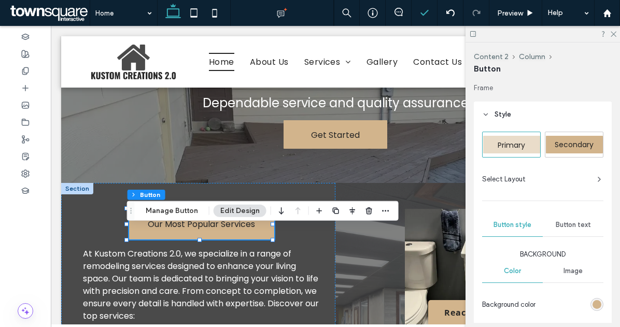
click at [591, 226] on div "Button text" at bounding box center [573, 224] width 61 height 23
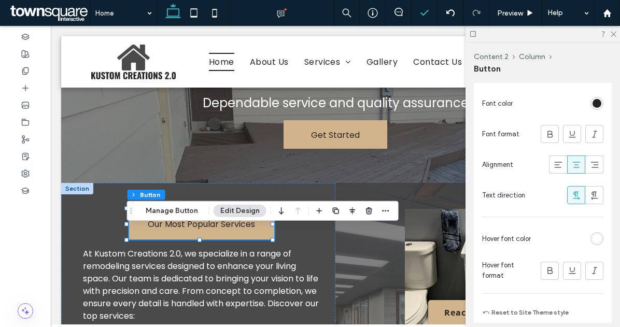
scroll to position [281, 0]
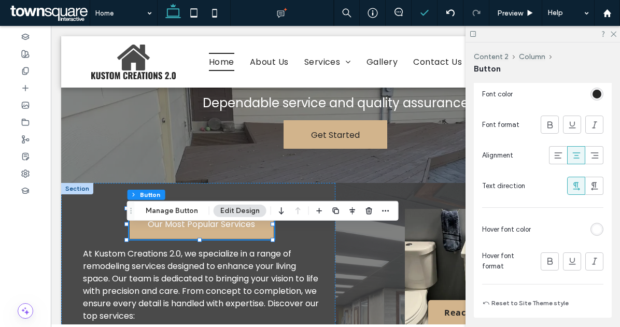
click at [592, 228] on div "rgb(255, 255, 255)" at bounding box center [596, 229] width 9 height 9
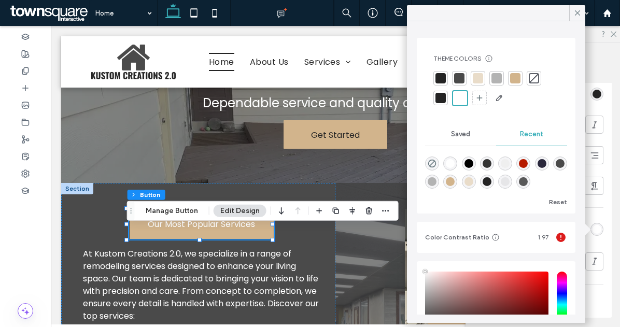
click at [447, 79] on div at bounding box center [440, 78] width 15 height 15
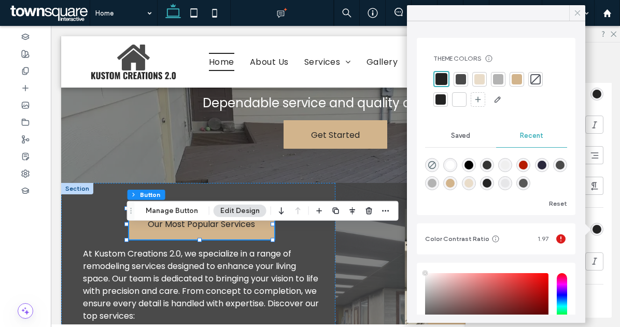
click at [575, 15] on icon at bounding box center [577, 12] width 9 height 9
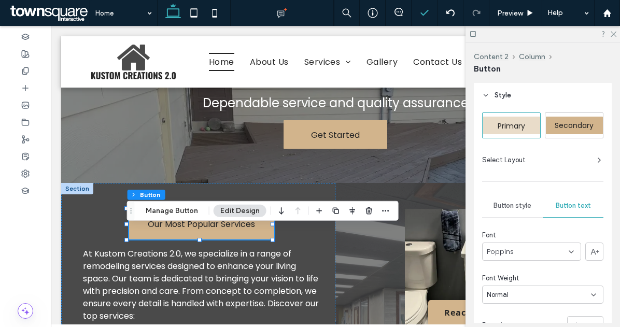
scroll to position [0, 0]
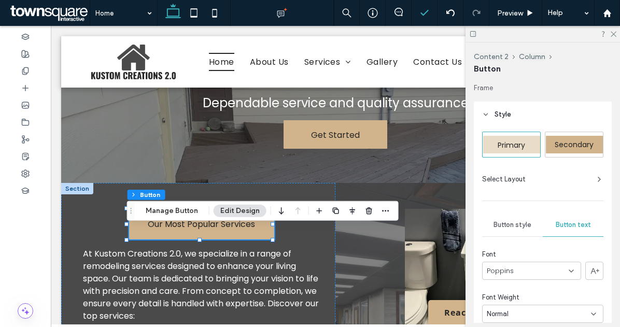
click at [522, 218] on div "Button style" at bounding box center [512, 224] width 61 height 23
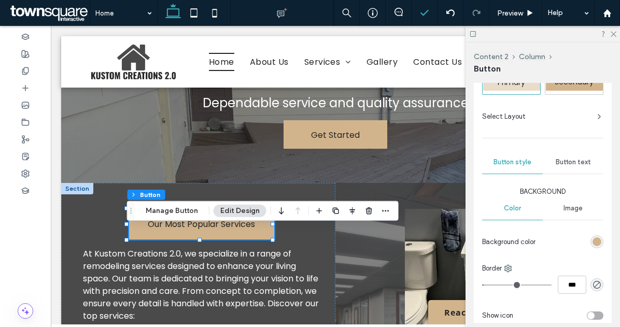
scroll to position [91, 0]
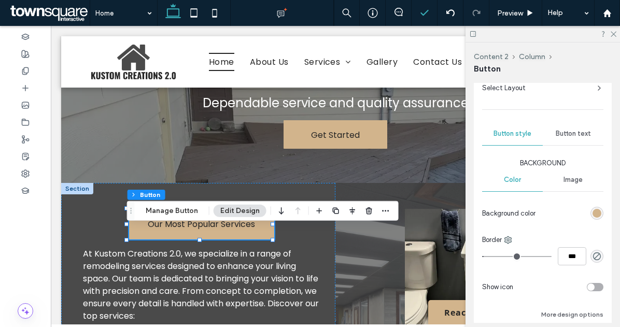
click at [570, 178] on span "Image" at bounding box center [572, 180] width 19 height 8
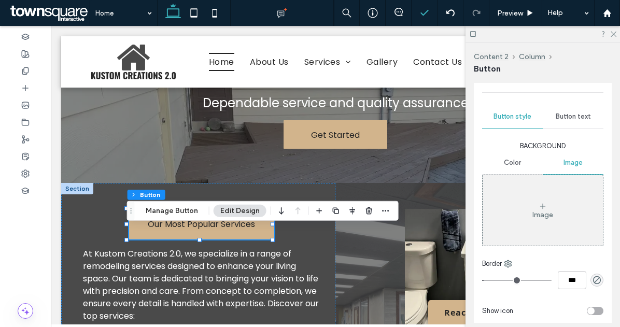
scroll to position [107, 0]
click at [510, 158] on div "Color" at bounding box center [512, 164] width 61 height 23
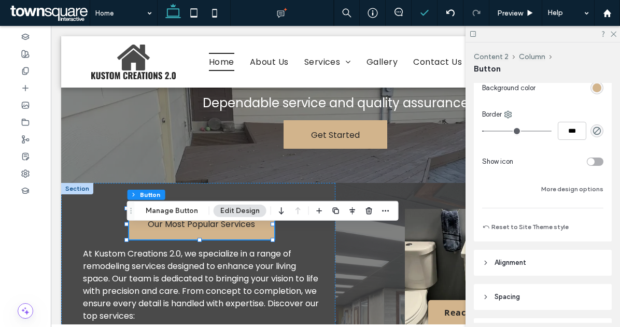
scroll to position [217, 0]
click at [558, 190] on button "More design options" at bounding box center [572, 188] width 62 height 12
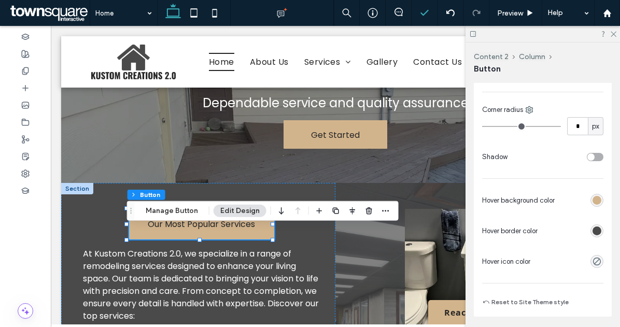
scroll to position [333, 0]
click at [592, 202] on div "rgb(210, 180, 140)" at bounding box center [596, 199] width 9 height 9
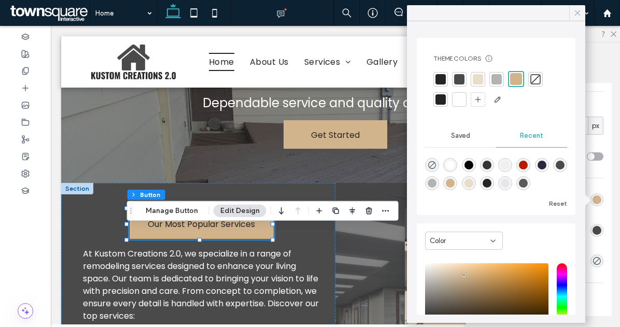
click at [580, 16] on icon at bounding box center [577, 12] width 9 height 9
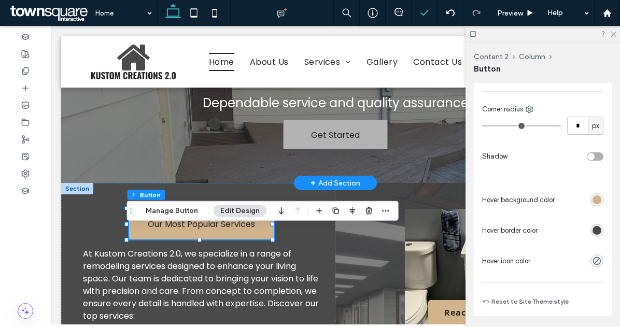
click at [367, 149] on link "Get Started" at bounding box center [335, 134] width 104 height 28
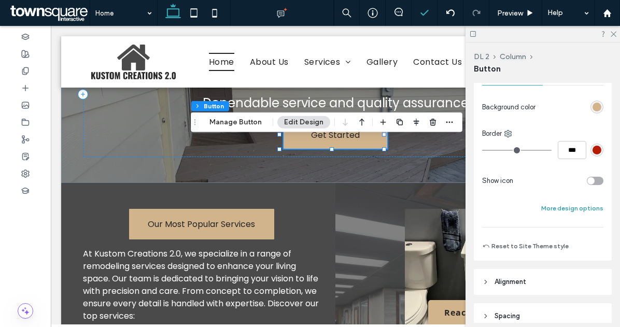
scroll to position [211, 0]
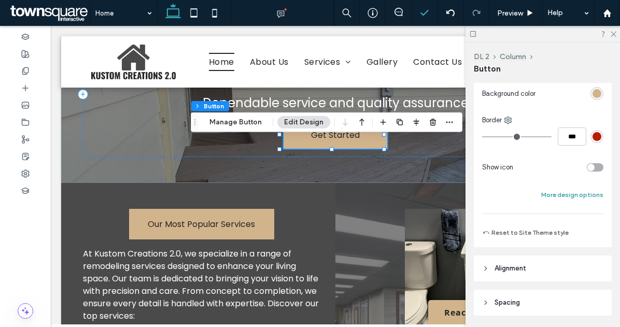
click at [567, 195] on button "More design options" at bounding box center [572, 195] width 62 height 12
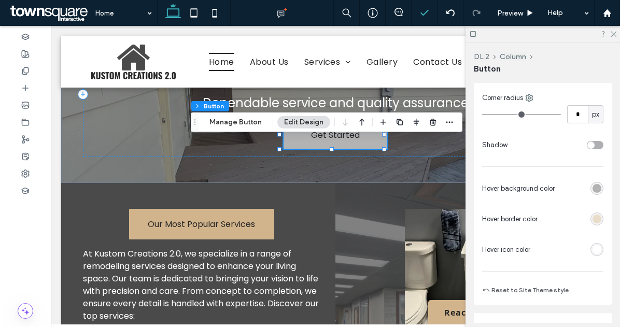
scroll to position [345, 0]
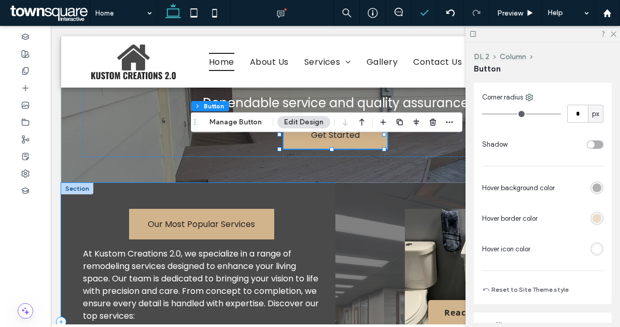
click at [274, 249] on div "Our Most Popular Services At Kustom Creations 2.0, we specialize in a range of …" at bounding box center [198, 321] width 274 height 277
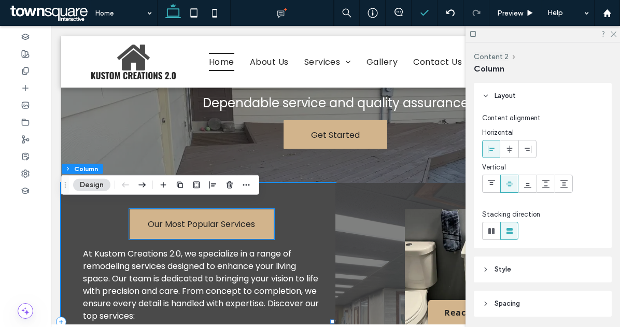
click at [265, 239] on link "Our Most Popular Services" at bounding box center [201, 224] width 145 height 31
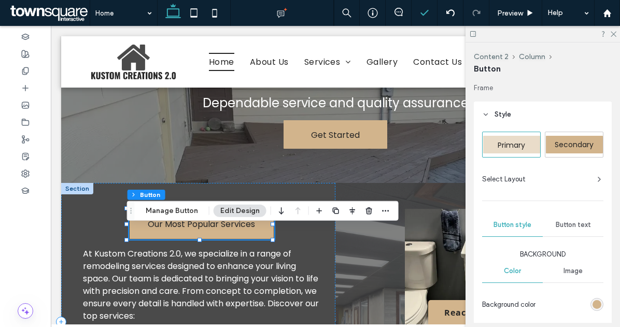
type input "**"
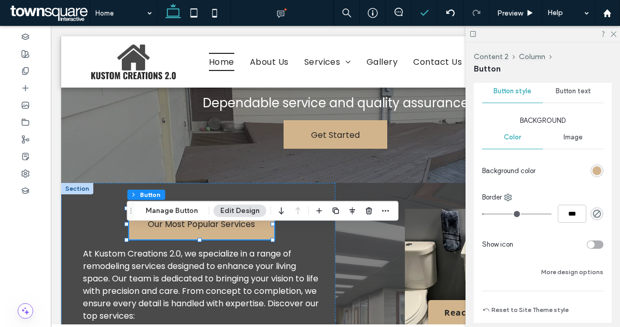
scroll to position [144, 0]
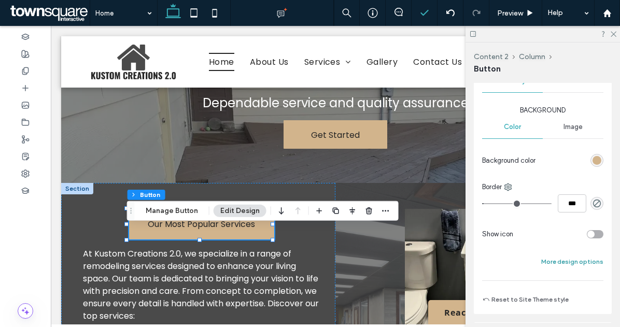
click at [558, 264] on button "More design options" at bounding box center [572, 261] width 62 height 12
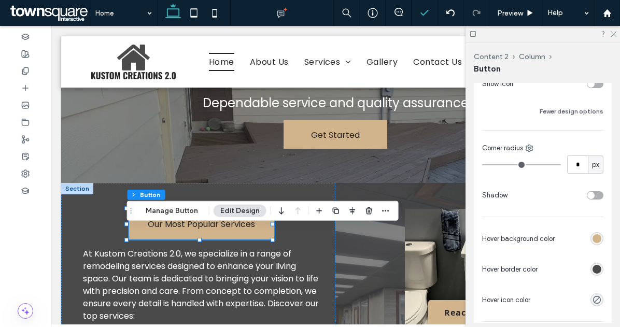
scroll to position [306, 0]
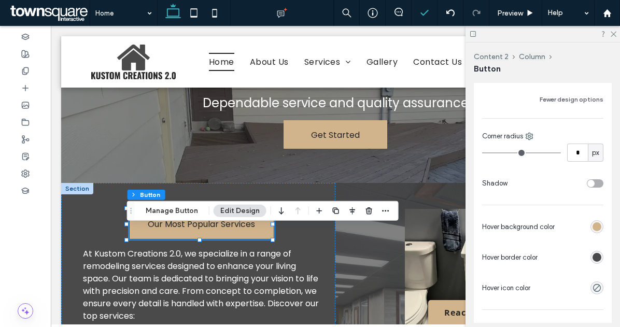
click at [593, 221] on div "rgb(210, 180, 140)" at bounding box center [596, 226] width 13 height 13
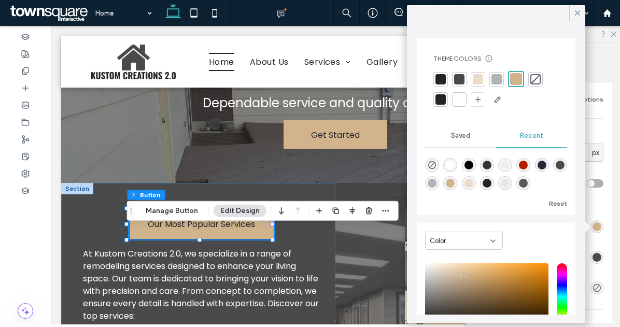
click at [497, 78] on div at bounding box center [496, 79] width 10 height 10
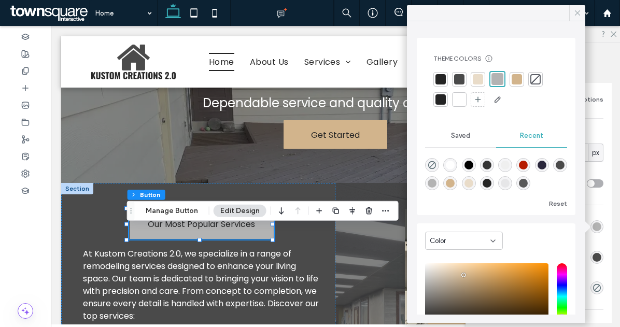
click at [574, 8] on icon at bounding box center [577, 12] width 9 height 9
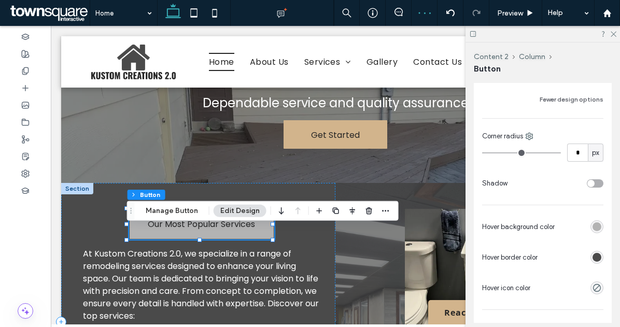
click at [165, 231] on span "Our Most Popular Services" at bounding box center [201, 224] width 107 height 13
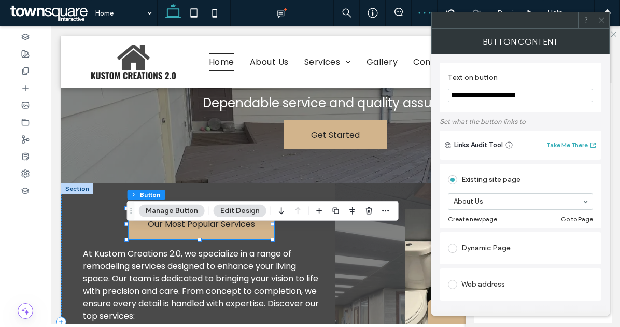
click at [274, 252] on div "Our Most Popular Services At Kustom Creations 2.0, we specialize in a range of …" at bounding box center [198, 321] width 274 height 277
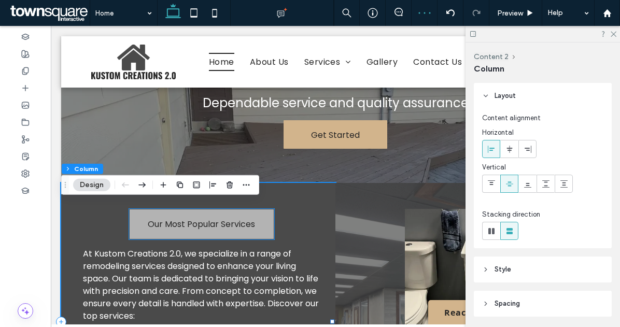
click at [164, 239] on link "Our Most Popular Services" at bounding box center [201, 224] width 145 height 31
click at [164, 239] on div "Our Most Popular Services" at bounding box center [201, 224] width 145 height 31
click at [164, 239] on link "Our Most Popular Services" at bounding box center [201, 224] width 145 height 31
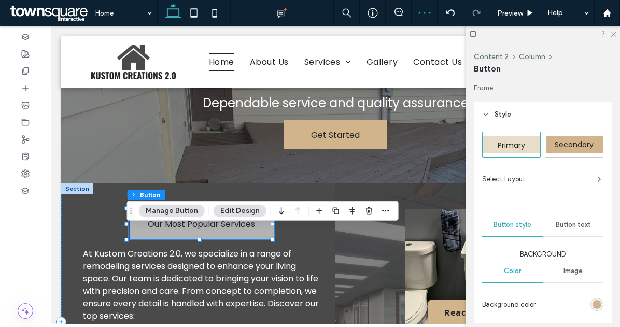
type input "**"
click at [180, 231] on span "Our Most Popular Services" at bounding box center [201, 224] width 107 height 13
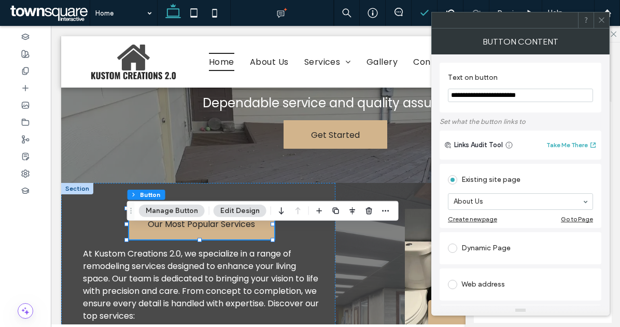
click at [449, 96] on input "**********" at bounding box center [520, 95] width 145 height 13
type input "**********"
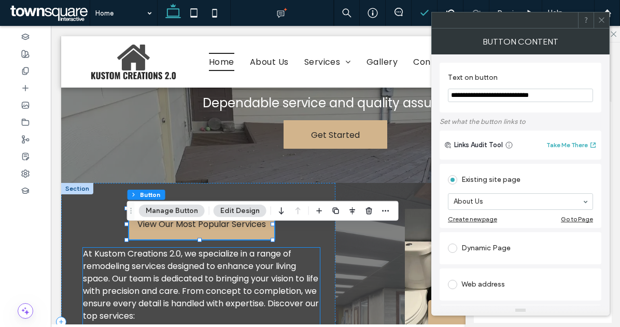
click at [296, 275] on p "At Kustom Creations 2.0, we specialize in a range of remodeling services design…" at bounding box center [201, 285] width 237 height 75
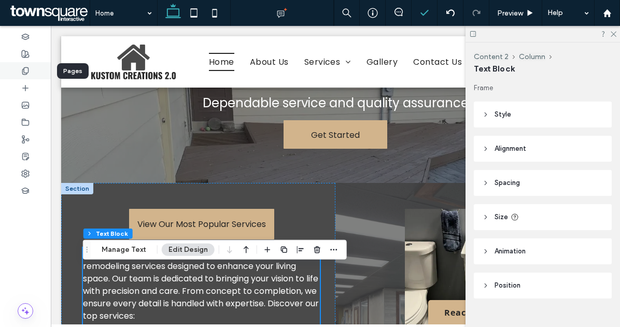
click at [25, 67] on icon at bounding box center [25, 71] width 8 height 8
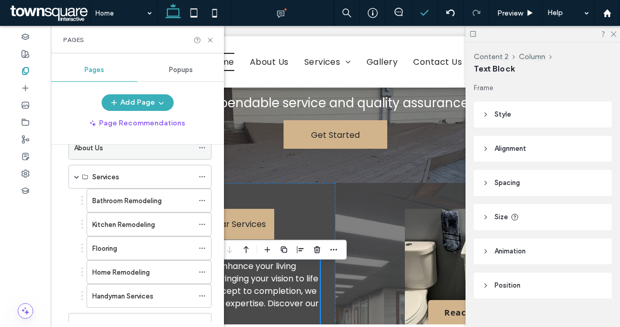
scroll to position [57, 0]
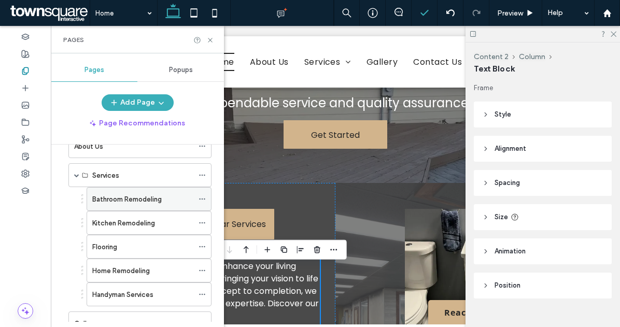
click at [136, 203] on label "Bathroom Remodeling" at bounding box center [126, 199] width 69 height 18
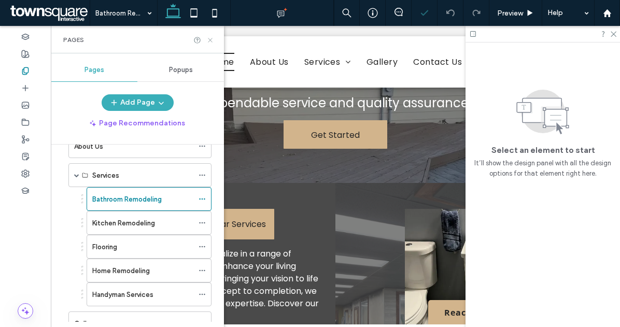
click at [210, 38] on icon at bounding box center [210, 40] width 8 height 8
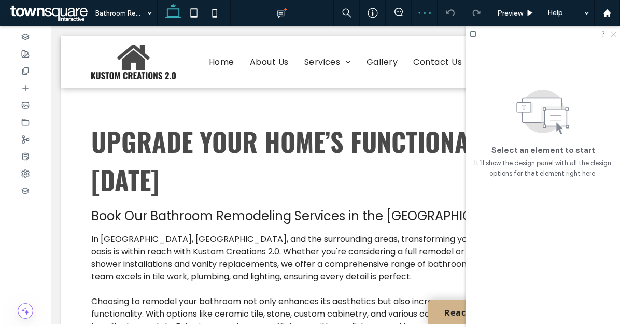
click at [612, 34] on icon at bounding box center [612, 33] width 7 height 7
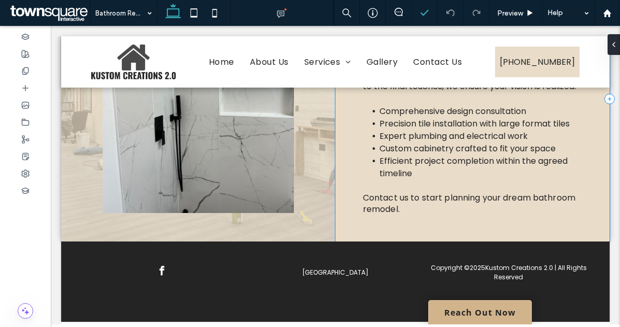
scroll to position [505, 0]
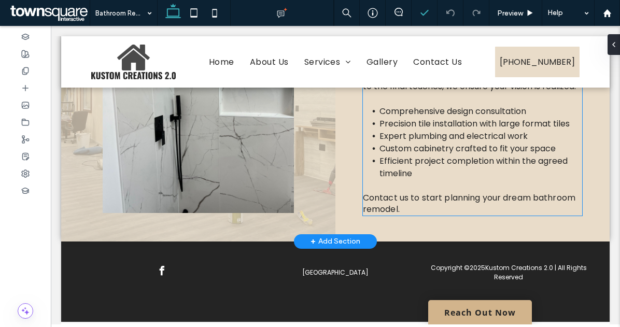
click at [449, 116] on span "Comprehensive design consultation" at bounding box center [452, 111] width 147 height 12
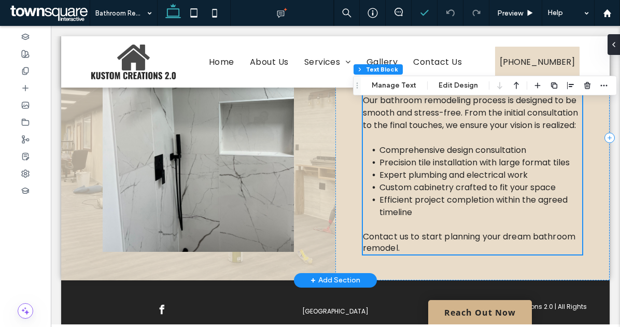
scroll to position [446, 0]
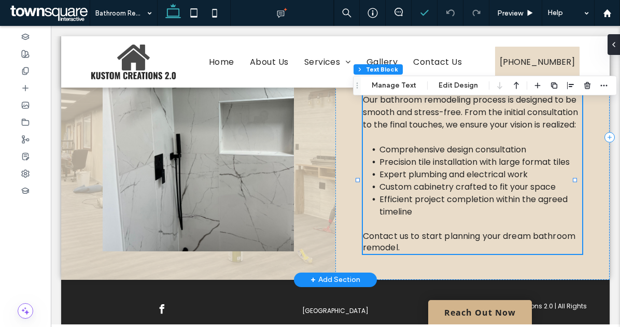
click at [488, 155] on span "Comprehensive design consultation" at bounding box center [452, 150] width 147 height 12
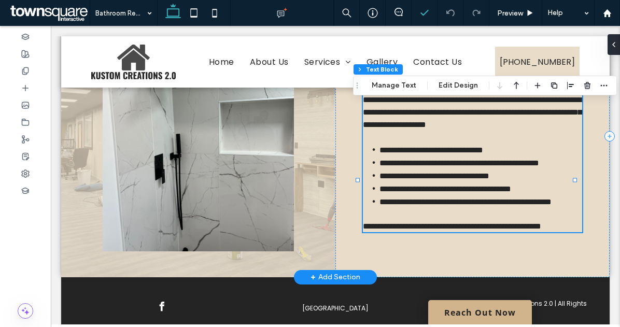
click at [483, 154] on span "**********" at bounding box center [431, 150] width 104 height 8
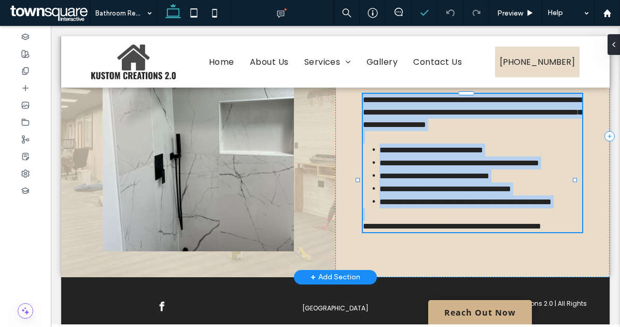
type input "*******"
type input "**"
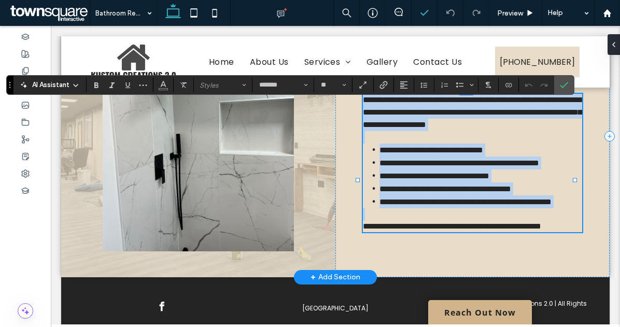
click at [483, 154] on span "**********" at bounding box center [431, 150] width 104 height 8
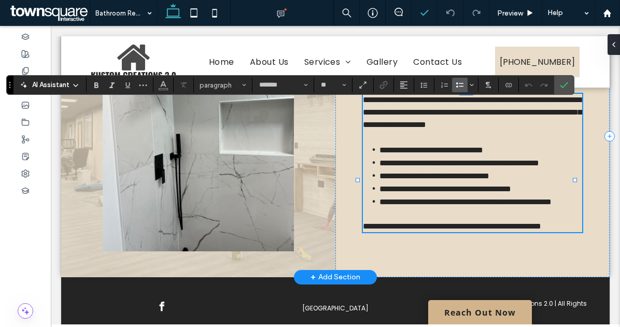
click at [526, 156] on li "**********" at bounding box center [480, 150] width 203 height 13
drag, startPoint x: 526, startPoint y: 171, endPoint x: 374, endPoint y: 175, distance: 152.4
click at [379, 156] on li "**********" at bounding box center [480, 150] width 203 height 13
copy span "**********"
click at [430, 180] on span "**********" at bounding box center [434, 176] width 110 height 8
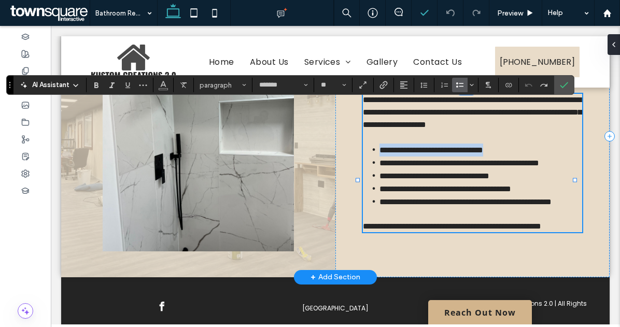
drag, startPoint x: 524, startPoint y: 171, endPoint x: 376, endPoint y: 176, distance: 148.3
click at [379, 154] on span "**********" at bounding box center [431, 150] width 104 height 8
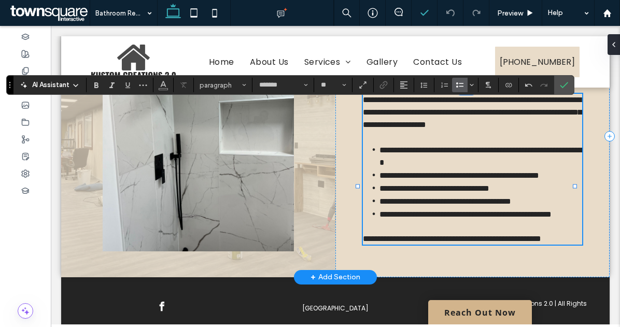
click at [379, 166] on span "**********" at bounding box center [483, 156] width 209 height 20
click at [468, 221] on li "**********" at bounding box center [480, 214] width 203 height 13
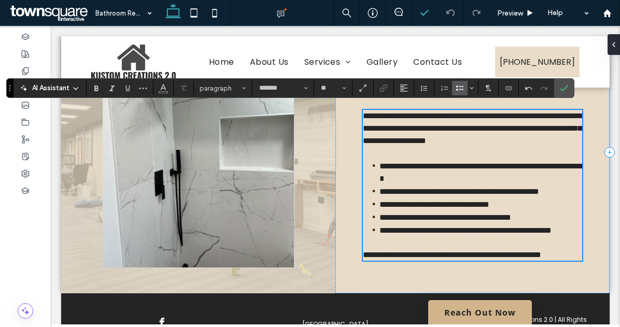
scroll to position [445, 0]
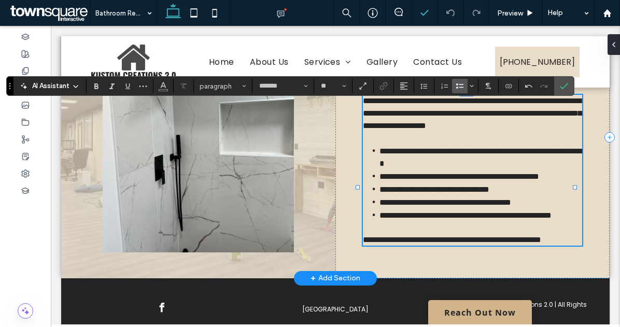
click at [511, 206] on span "**********" at bounding box center [445, 202] width 132 height 8
drag, startPoint x: 565, startPoint y: 197, endPoint x: 495, endPoint y: 195, distance: 70.5
click at [495, 180] on span "**********" at bounding box center [459, 177] width 160 height 8
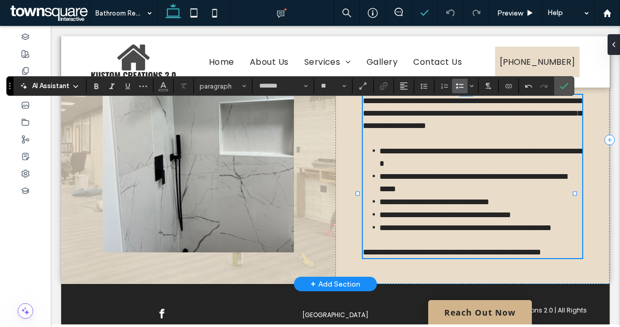
click at [552, 193] on span "**********" at bounding box center [472, 183] width 187 height 20
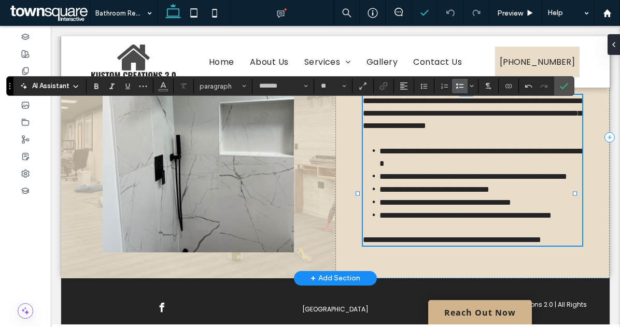
click at [551, 209] on li "**********" at bounding box center [480, 202] width 203 height 13
click at [27, 68] on icon at bounding box center [25, 71] width 8 height 8
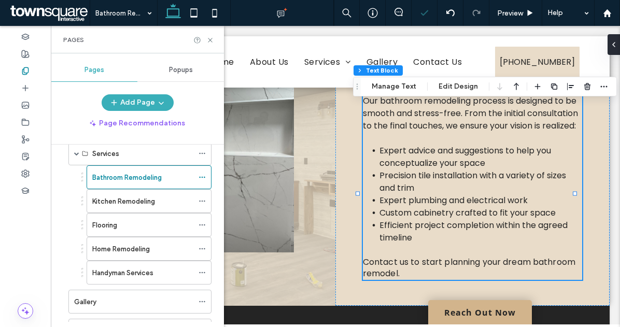
scroll to position [80, 0]
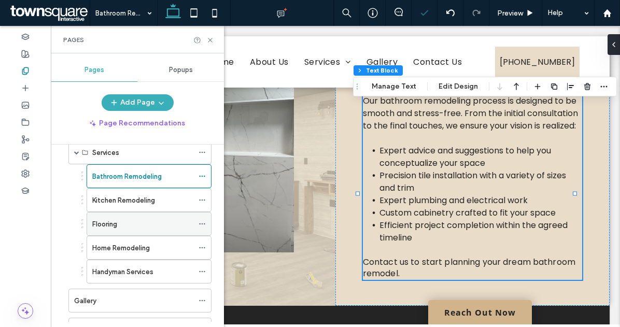
click at [116, 217] on div "Flooring" at bounding box center [142, 223] width 101 height 23
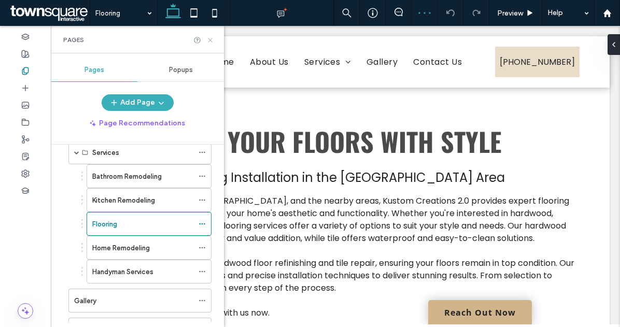
click at [207, 40] on icon at bounding box center [210, 40] width 8 height 8
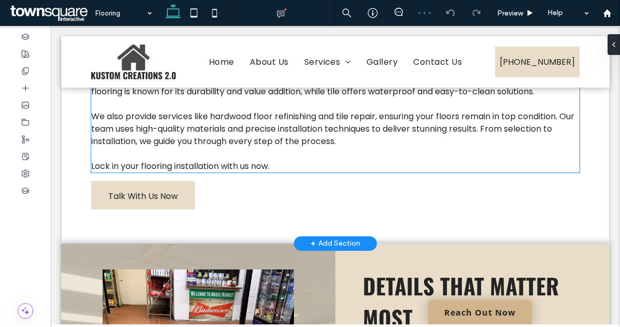
scroll to position [147, 0]
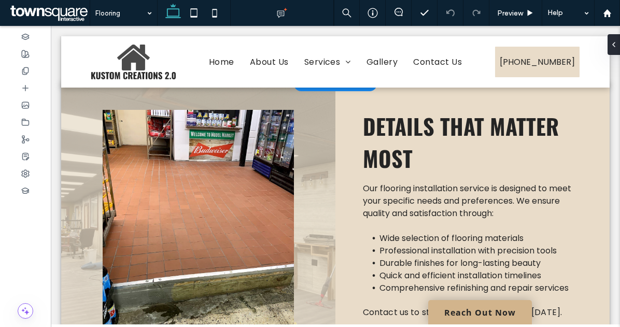
scroll to position [307, 0]
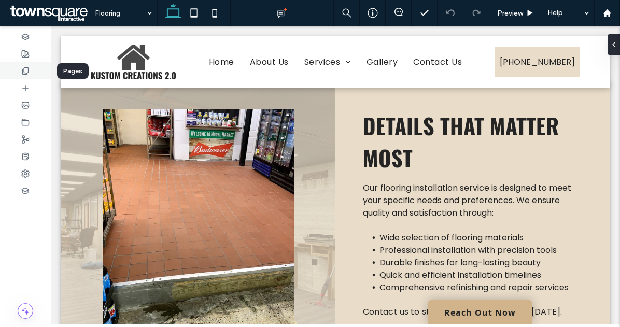
click at [27, 72] on icon at bounding box center [25, 71] width 8 height 8
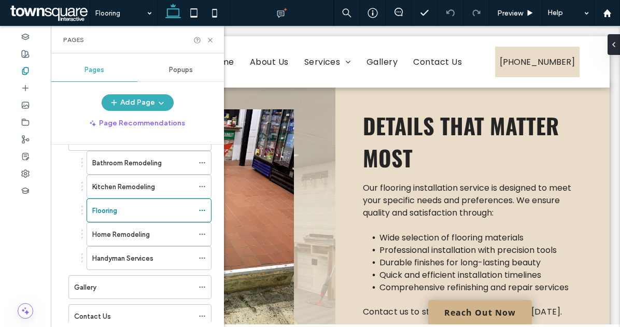
scroll to position [94, 0]
click at [133, 227] on div "Home Remodeling" at bounding box center [142, 233] width 101 height 23
click at [213, 41] on icon at bounding box center [210, 40] width 8 height 8
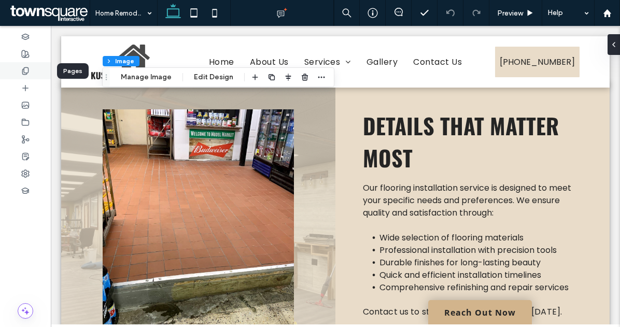
click at [33, 69] on div at bounding box center [25, 70] width 51 height 17
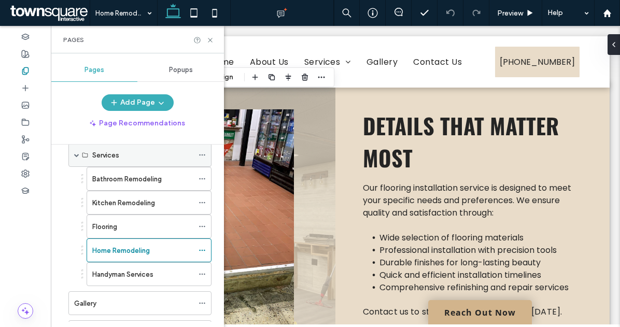
scroll to position [97, 0]
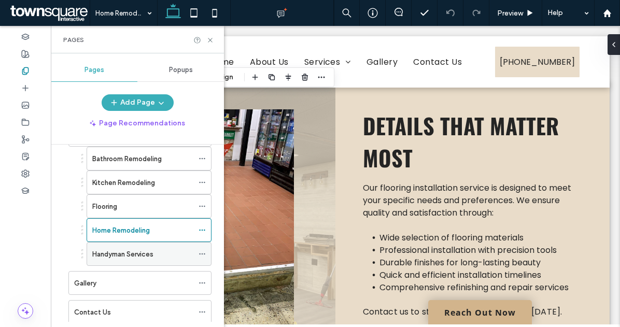
click at [129, 252] on label "Handyman Services" at bounding box center [122, 254] width 61 height 18
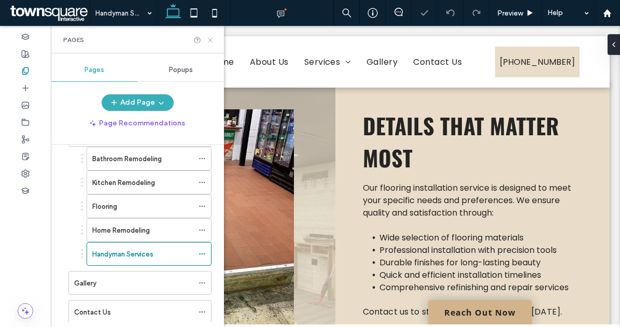
click at [209, 39] on use at bounding box center [210, 40] width 4 height 4
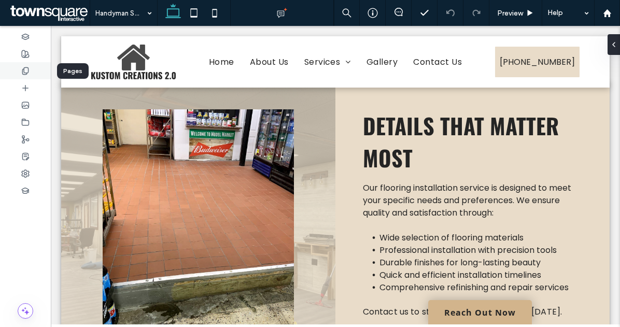
click at [28, 71] on use at bounding box center [25, 70] width 6 height 7
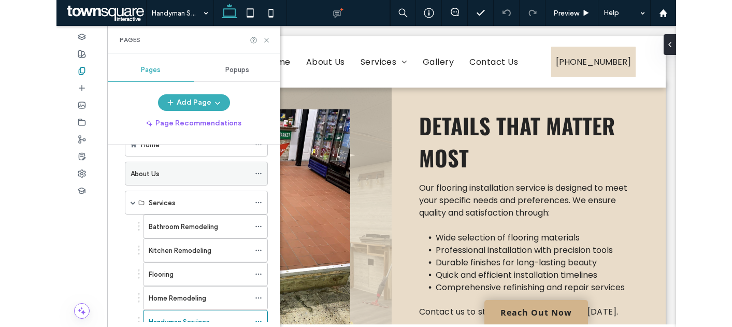
scroll to position [31, 0]
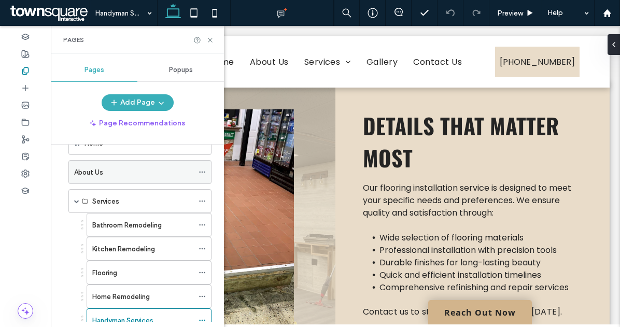
click at [103, 173] on div "About Us" at bounding box center [133, 172] width 119 height 11
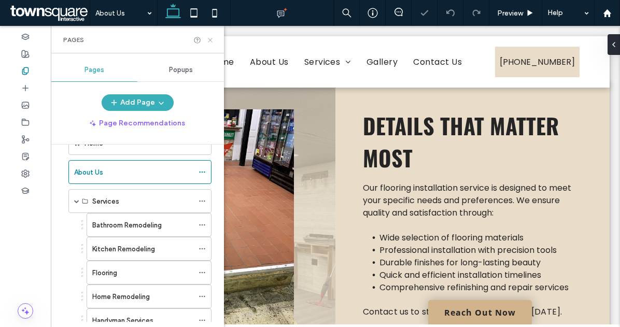
click at [208, 40] on icon at bounding box center [210, 40] width 8 height 8
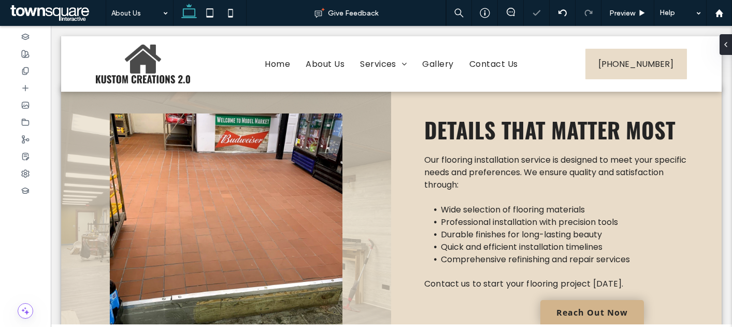
type input "*******"
type input "**"
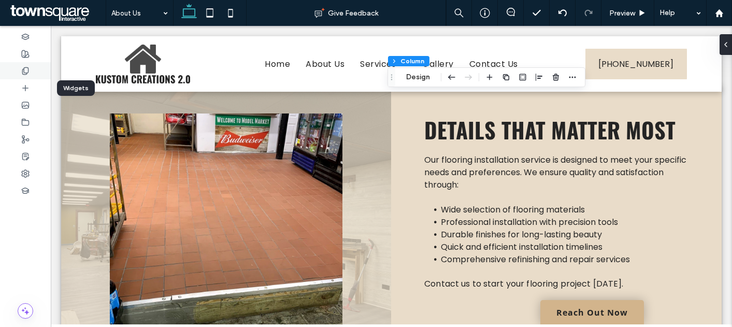
click at [25, 72] on icon at bounding box center [25, 71] width 8 height 8
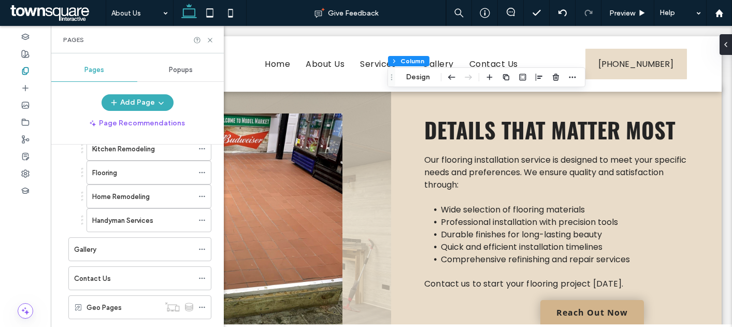
scroll to position [132, 0]
click at [113, 251] on div "Gallery" at bounding box center [133, 249] width 119 height 11
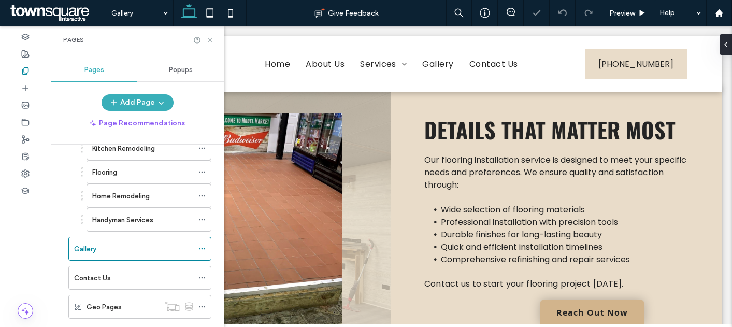
click at [211, 39] on icon at bounding box center [210, 40] width 8 height 8
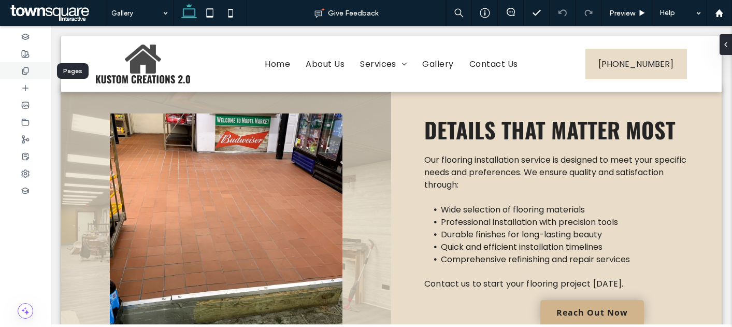
click at [30, 71] on div at bounding box center [25, 70] width 51 height 17
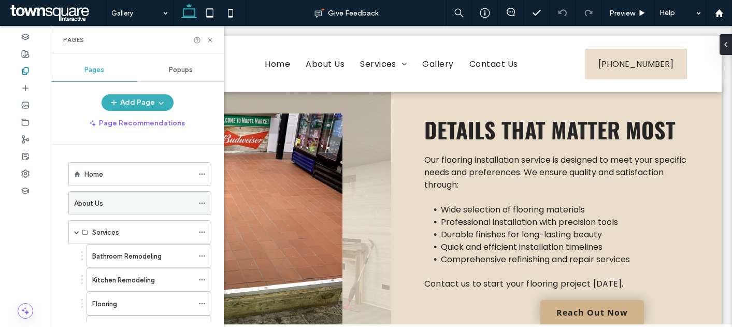
click at [103, 209] on div "About Us" at bounding box center [133, 203] width 119 height 23
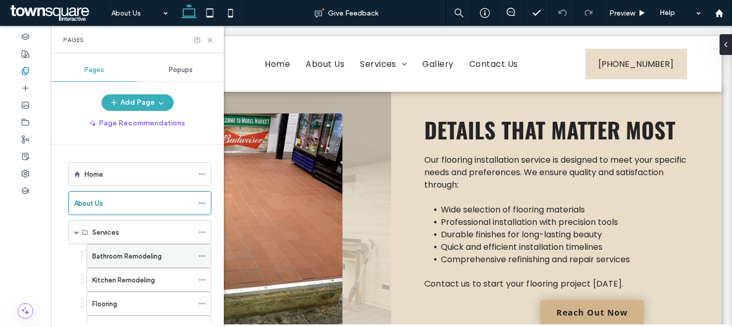
click at [134, 261] on label "Bathroom Remodeling" at bounding box center [126, 256] width 69 height 18
click at [209, 39] on use at bounding box center [210, 40] width 4 height 4
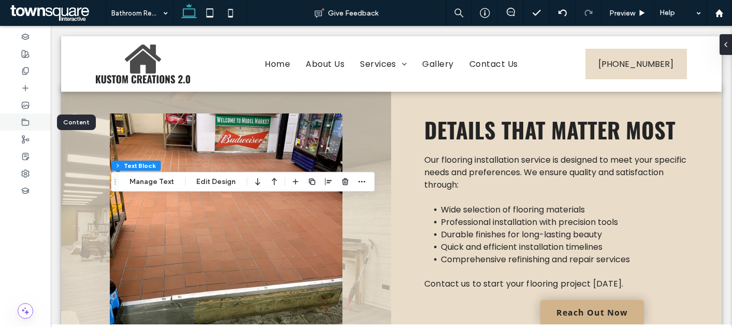
click at [24, 120] on icon at bounding box center [25, 122] width 8 height 8
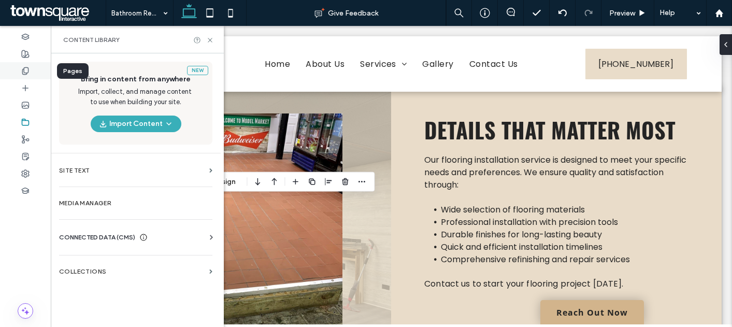
click at [30, 70] on div at bounding box center [25, 70] width 51 height 17
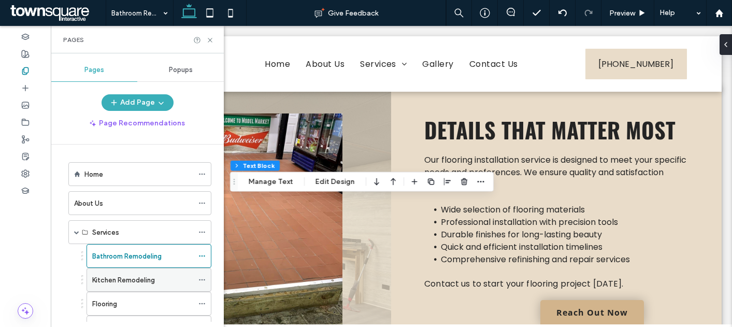
click at [126, 272] on div "Kitchen Remodeling" at bounding box center [142, 279] width 101 height 23
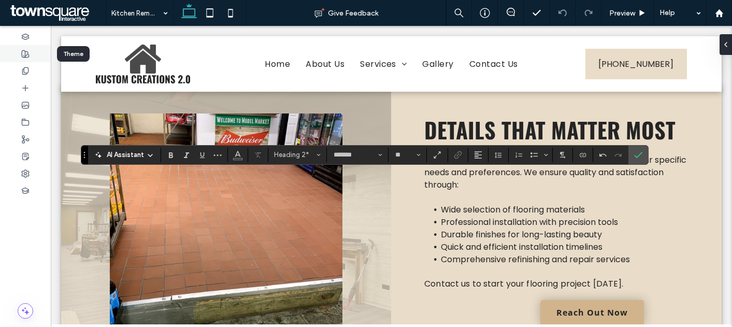
click at [30, 60] on div at bounding box center [25, 53] width 51 height 17
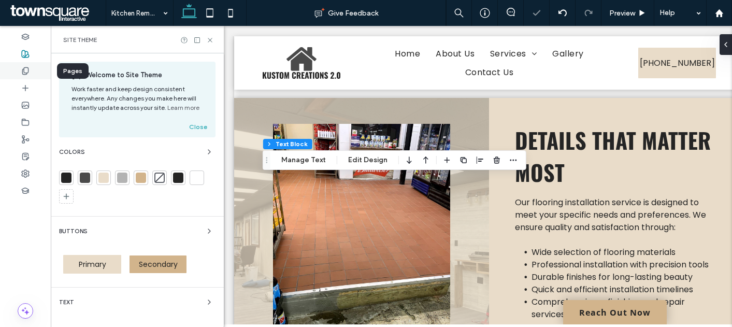
click at [33, 69] on div at bounding box center [25, 70] width 51 height 17
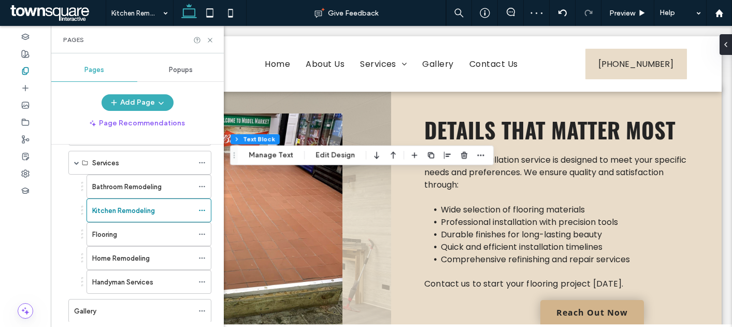
scroll to position [70, 0]
click at [120, 233] on div "Flooring" at bounding box center [142, 234] width 101 height 11
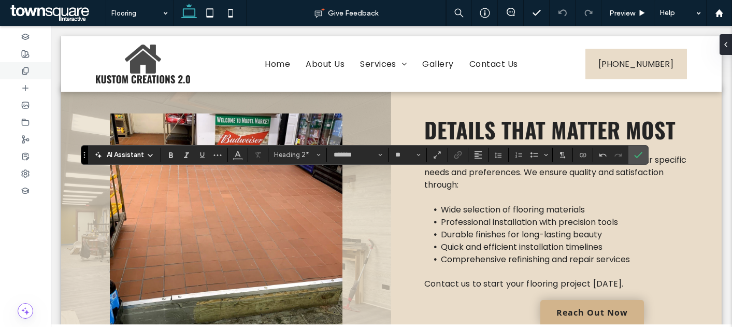
click at [35, 72] on div at bounding box center [25, 70] width 51 height 17
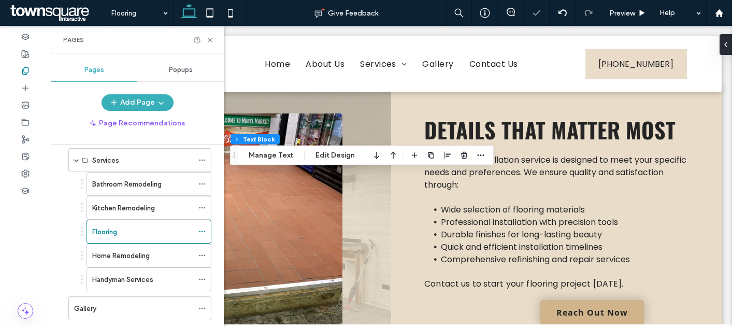
scroll to position [87, 0]
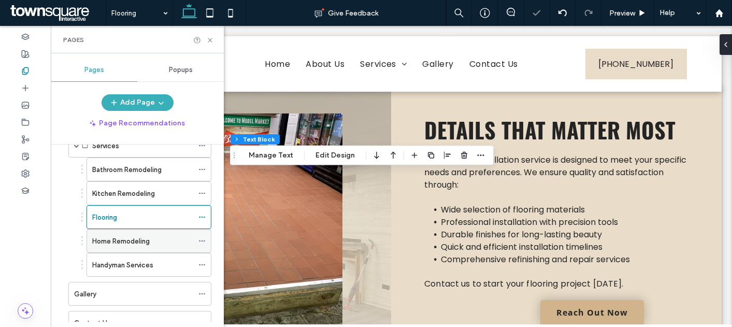
click at [116, 237] on label "Home Remodeling" at bounding box center [121, 241] width 58 height 18
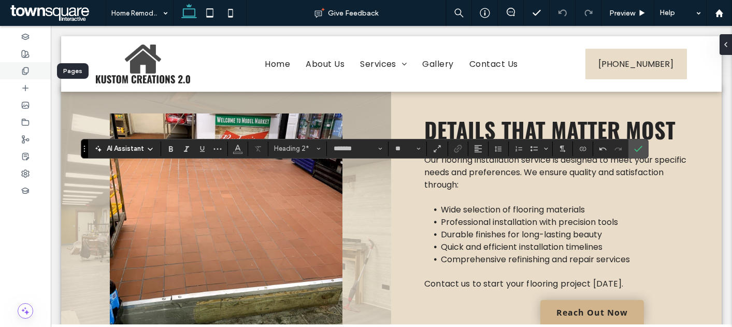
click at [33, 75] on div at bounding box center [25, 70] width 51 height 17
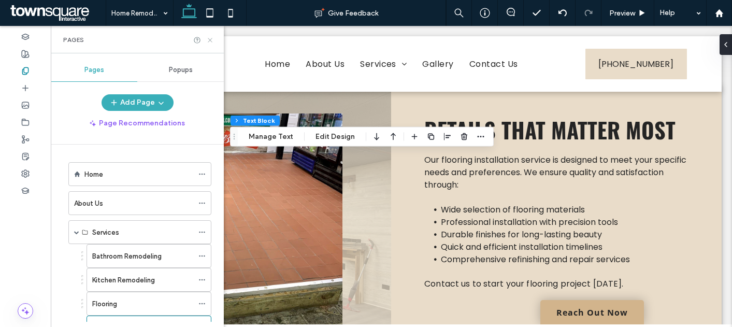
click at [212, 40] on icon at bounding box center [210, 40] width 8 height 8
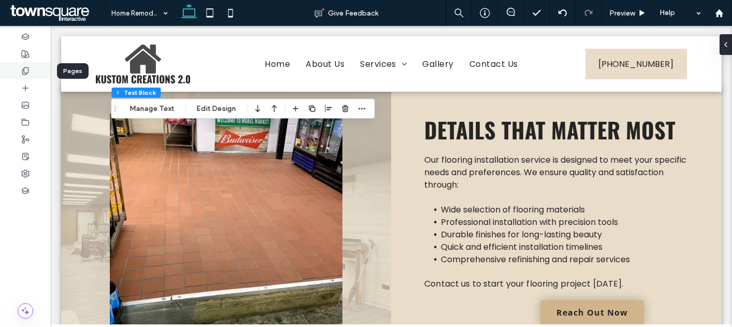
click at [34, 74] on div at bounding box center [25, 70] width 51 height 17
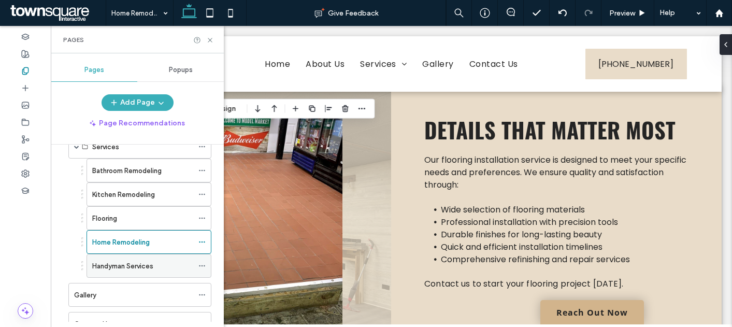
scroll to position [86, 0]
click at [134, 255] on div "Handyman Services" at bounding box center [142, 265] width 101 height 23
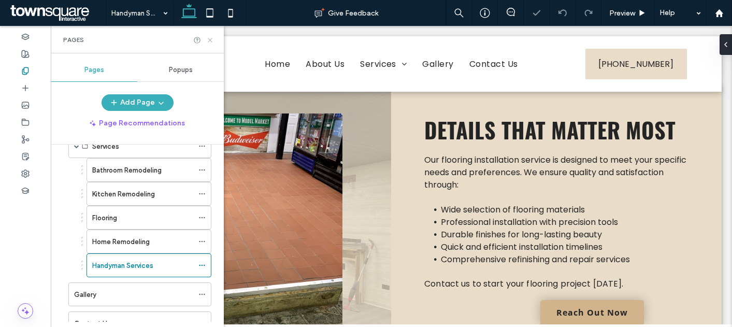
click at [209, 40] on icon at bounding box center [210, 40] width 8 height 8
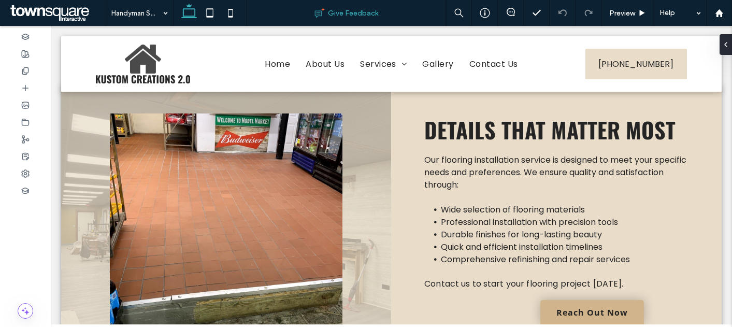
type input "*******"
type input "**"
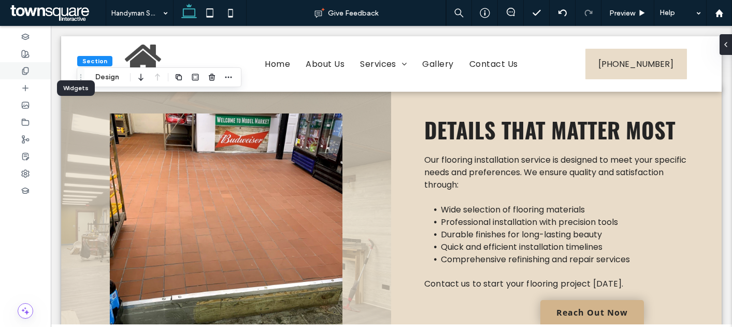
click at [26, 76] on div at bounding box center [25, 70] width 51 height 17
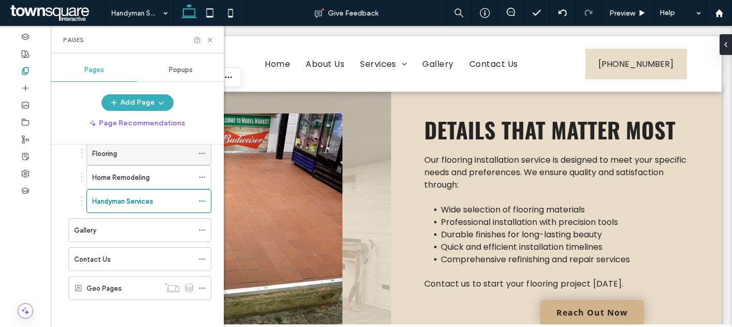
scroll to position [141, 0]
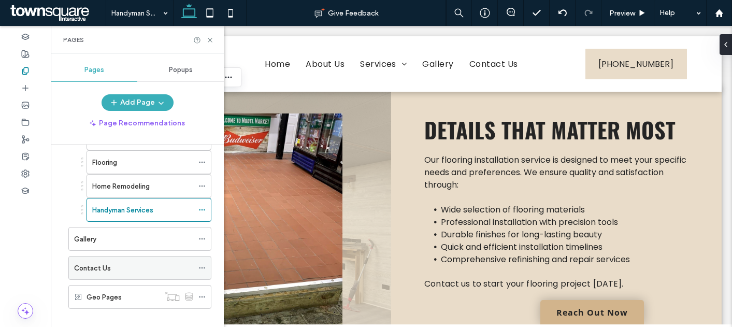
click at [99, 268] on label "Contact Us" at bounding box center [92, 268] width 37 height 18
click at [209, 39] on use at bounding box center [210, 40] width 4 height 4
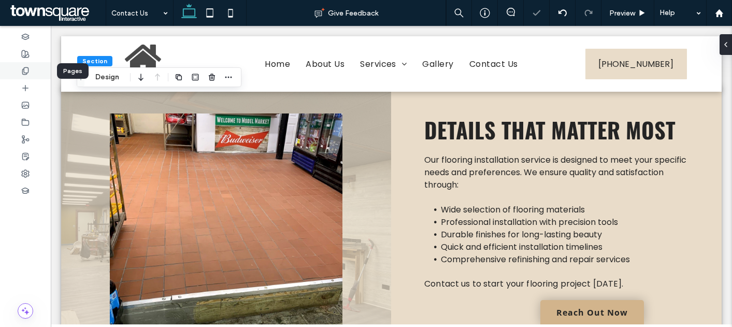
click at [33, 64] on div at bounding box center [25, 70] width 51 height 17
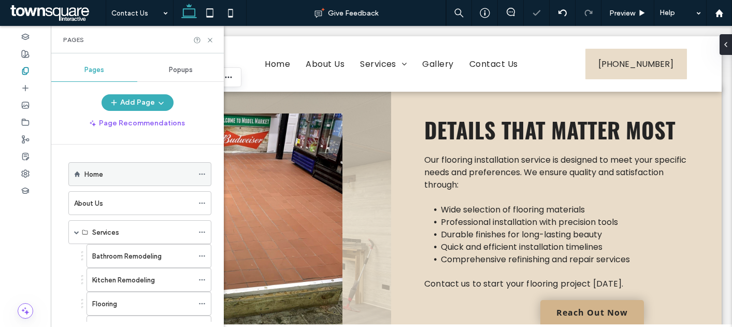
click at [104, 175] on div "Home" at bounding box center [138, 174] width 109 height 11
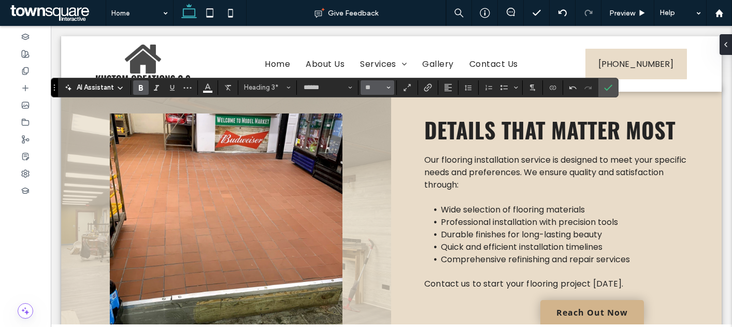
click at [390, 91] on span "Size" at bounding box center [389, 87] width 4 height 13
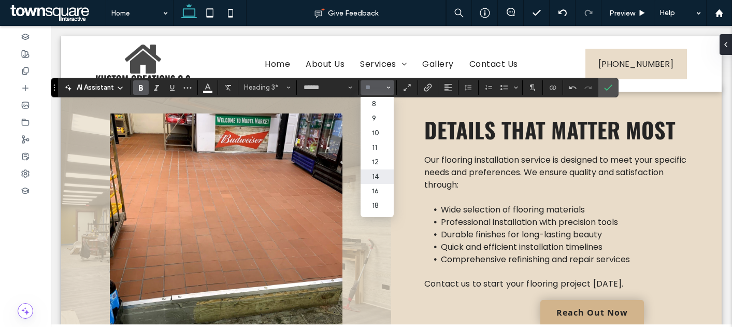
scroll to position [120, 0]
click at [388, 145] on label "36" at bounding box center [377, 152] width 33 height 15
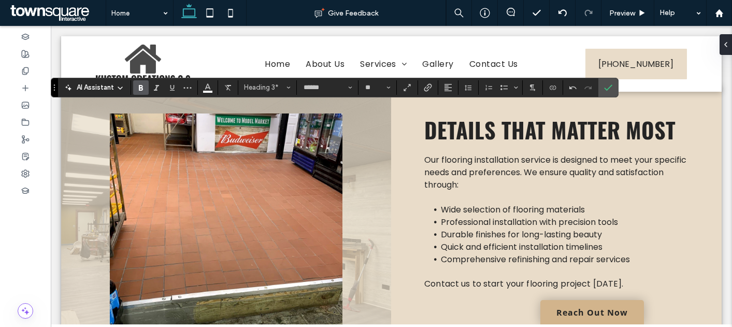
type input "**"
